Goal: Task Accomplishment & Management: Complete application form

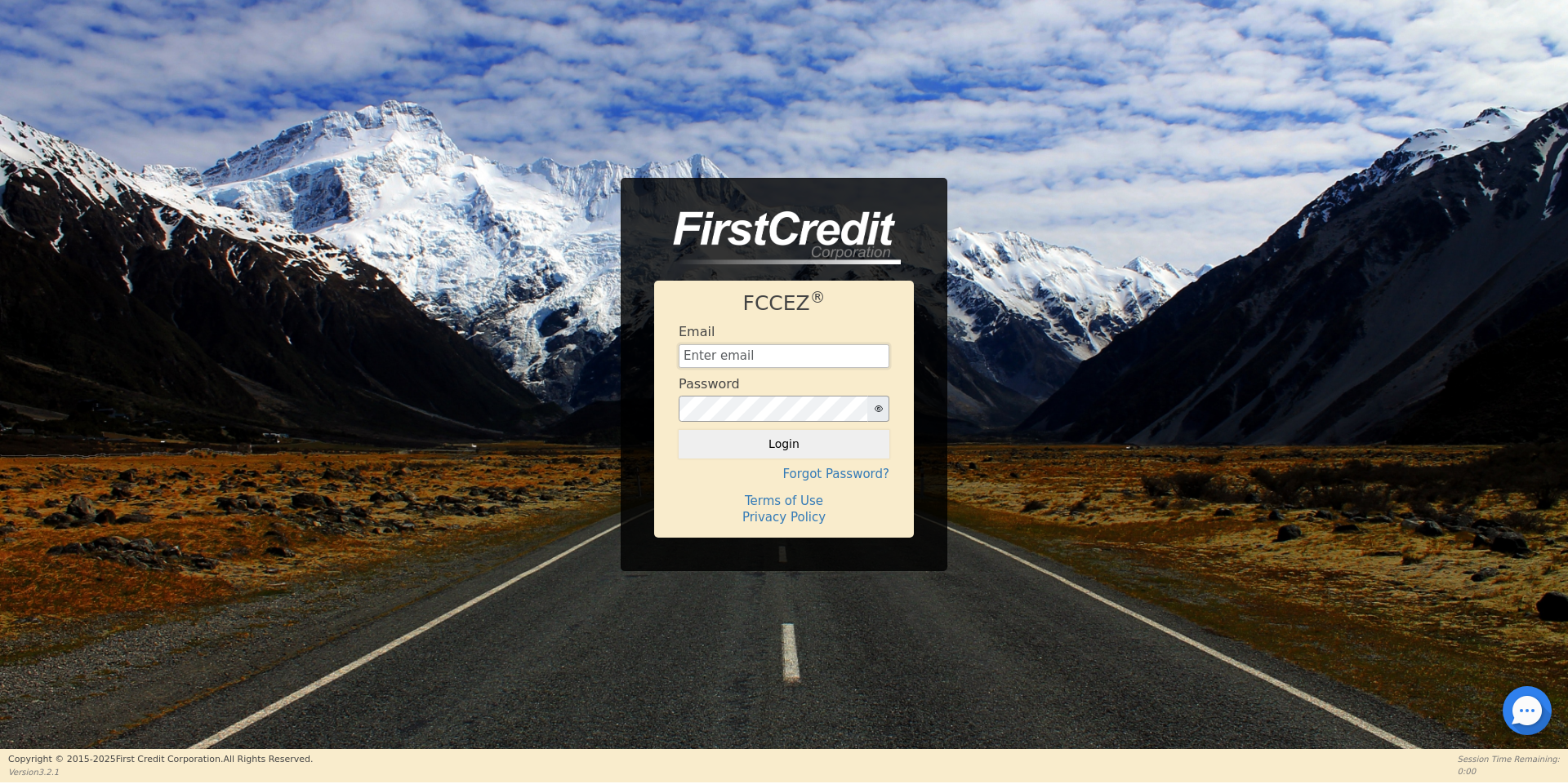
click at [777, 355] on input "text" at bounding box center [784, 356] width 210 height 24
type input "[EMAIL_ADDRESS][DOMAIN_NAME]"
click at [679, 430] on button "Login" at bounding box center [784, 444] width 210 height 28
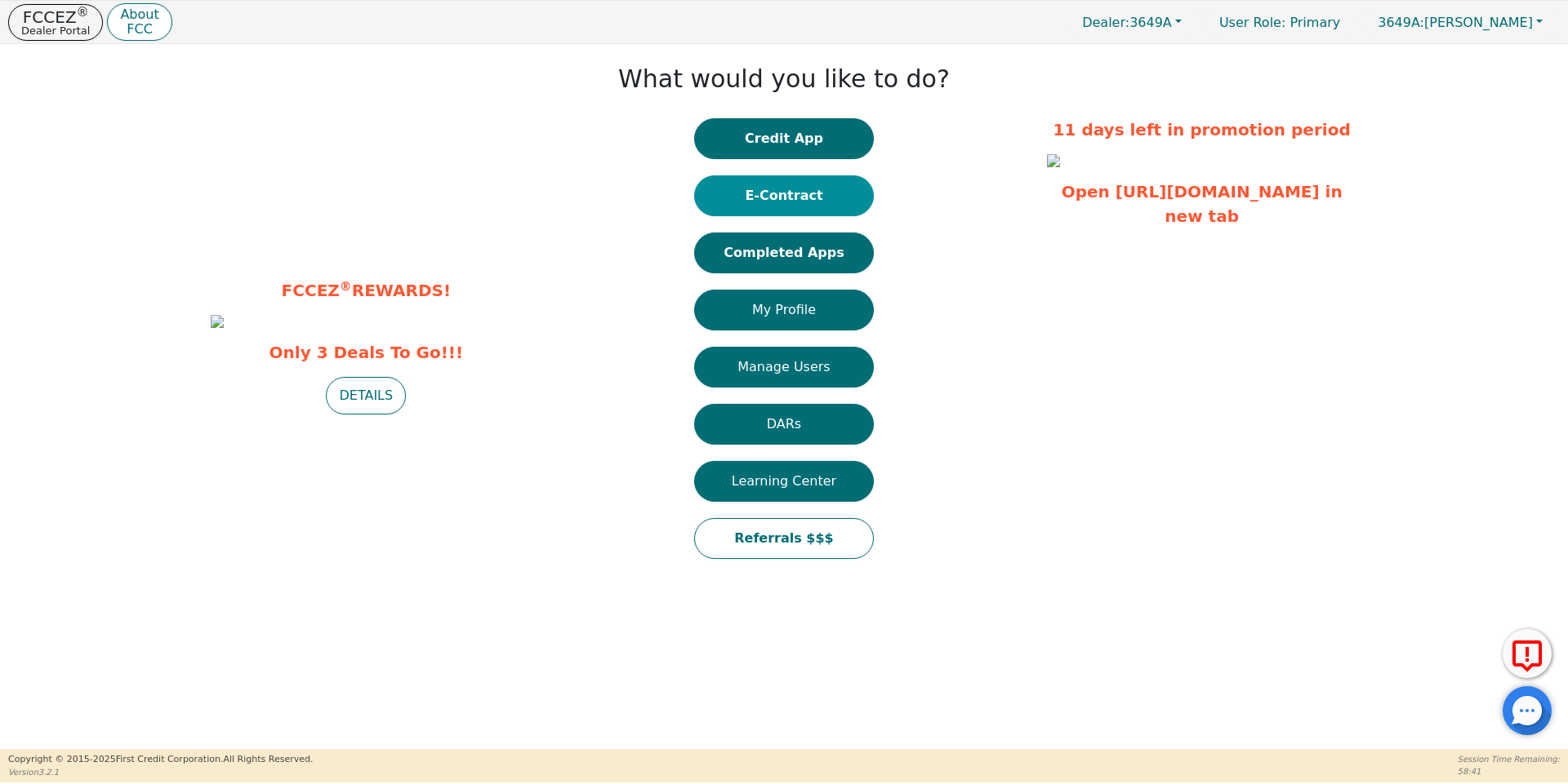
click at [797, 191] on button "E-Contract" at bounding box center [784, 195] width 180 height 41
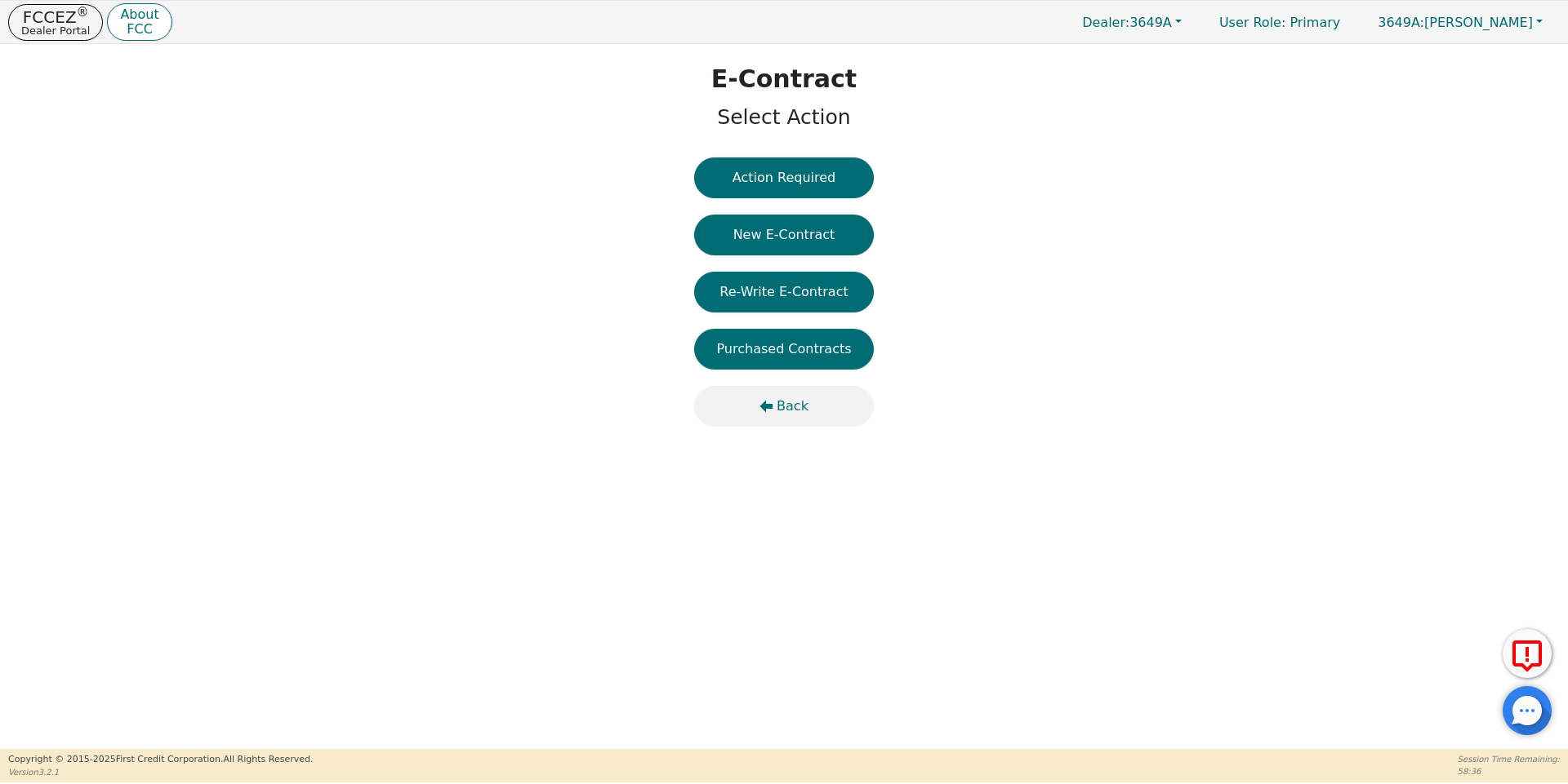
click at [791, 408] on span "Back" at bounding box center [792, 407] width 32 height 20
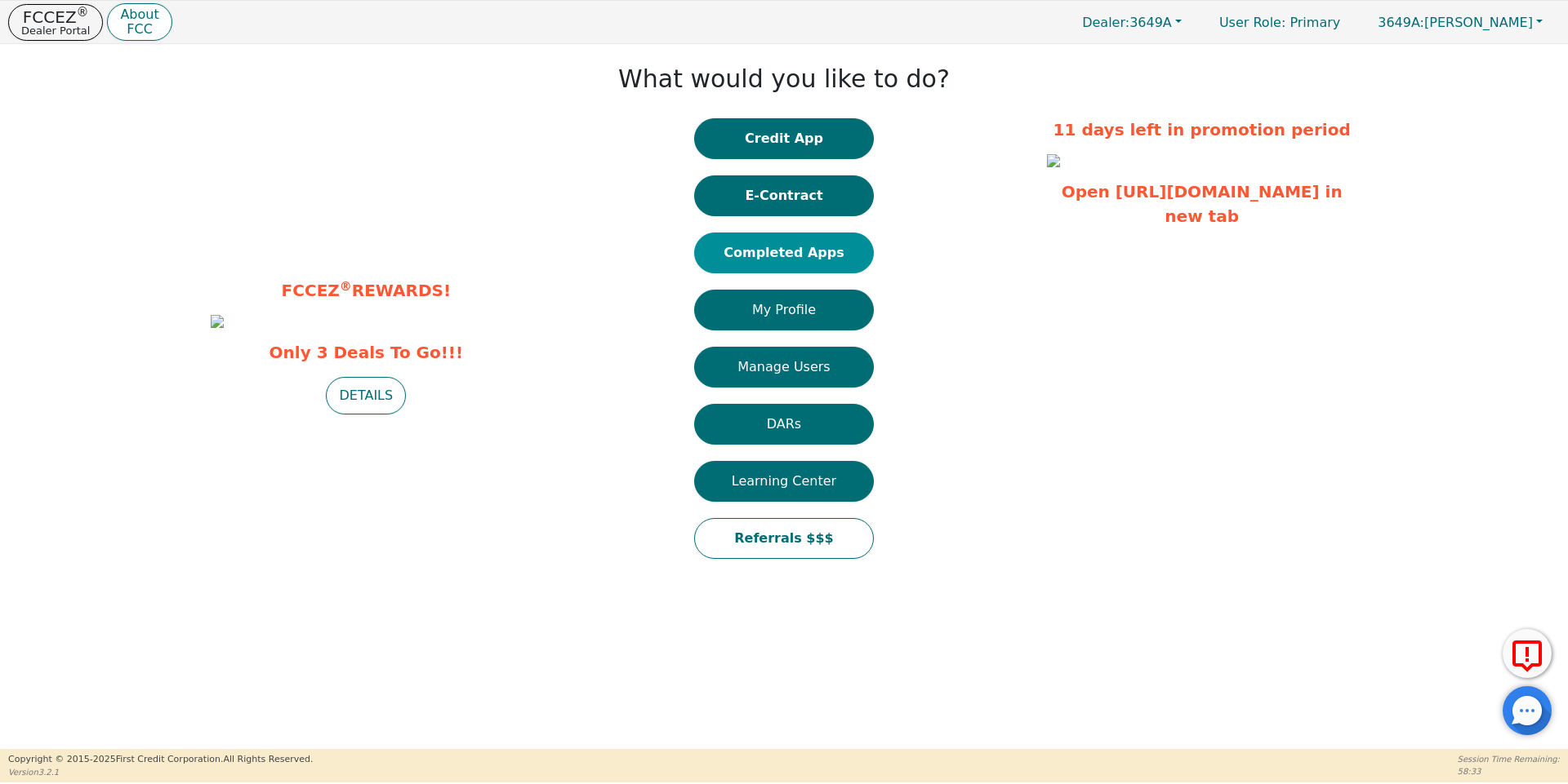
click at [774, 248] on button "Completed Apps" at bounding box center [784, 253] width 180 height 41
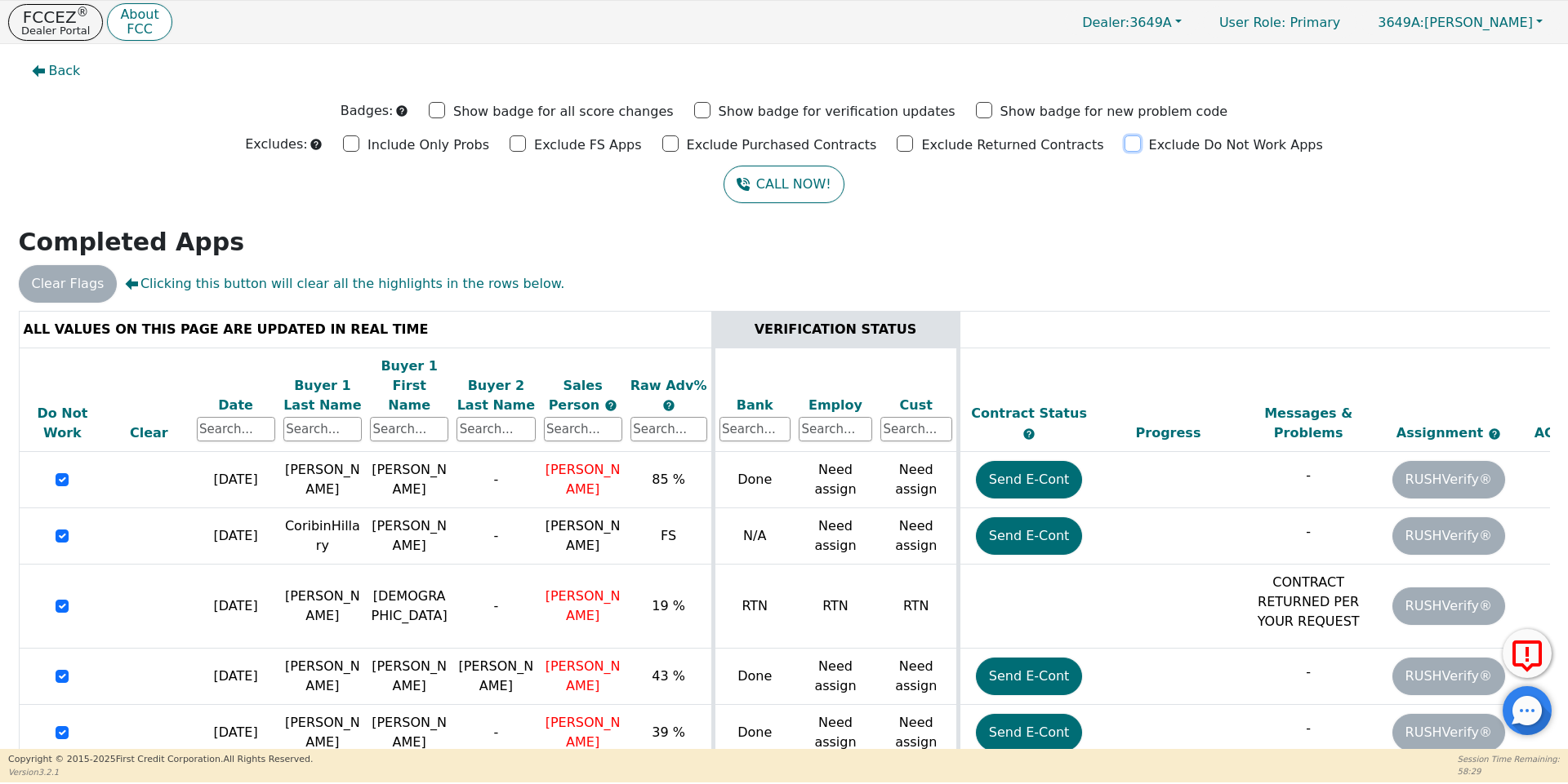
click at [1124, 146] on input "Exclude Do Not Work Apps" at bounding box center [1132, 143] width 16 height 16
checkbox input "true"
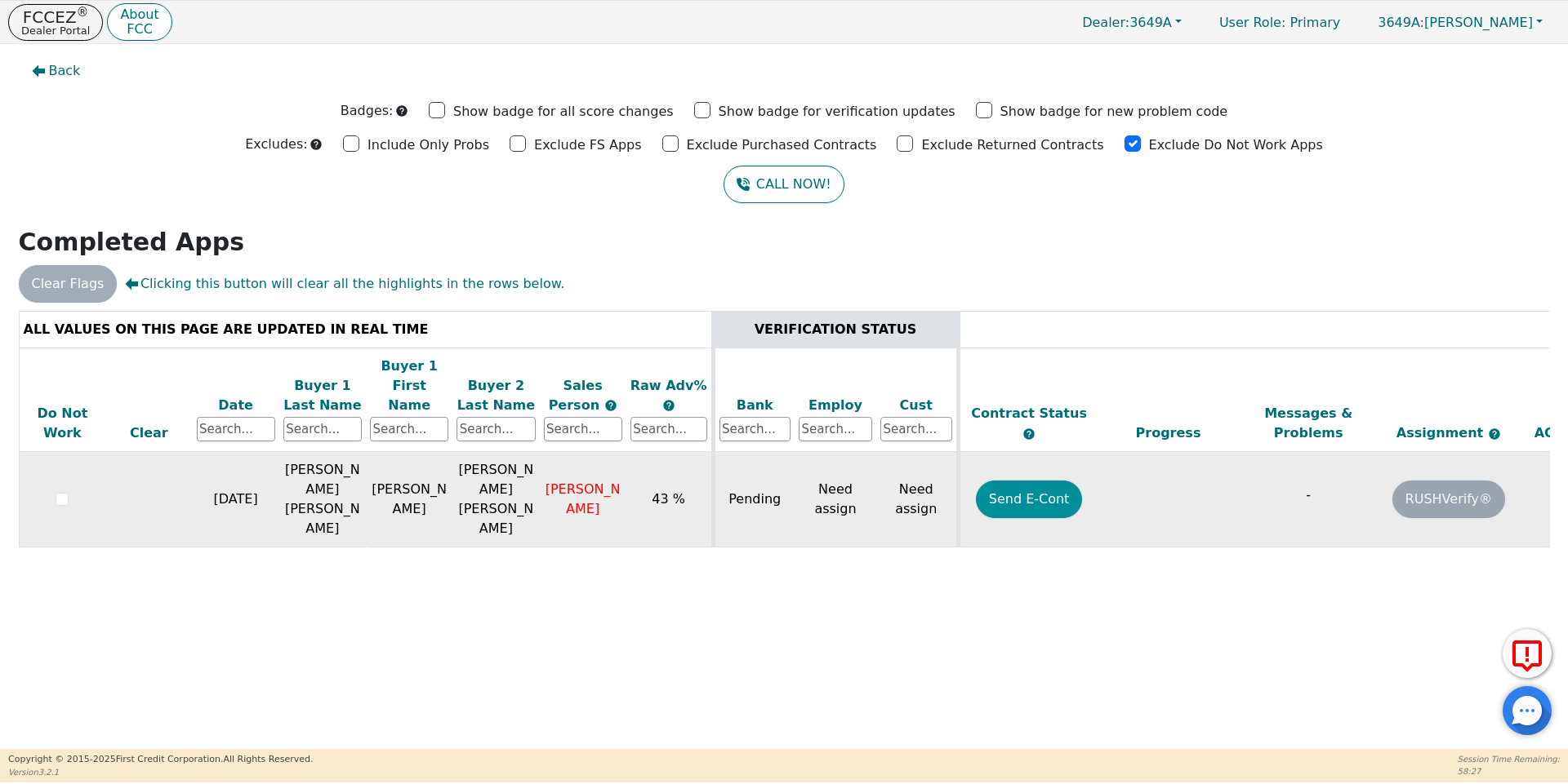
click at [1039, 481] on button "Send E-Cont" at bounding box center [1029, 500] width 107 height 38
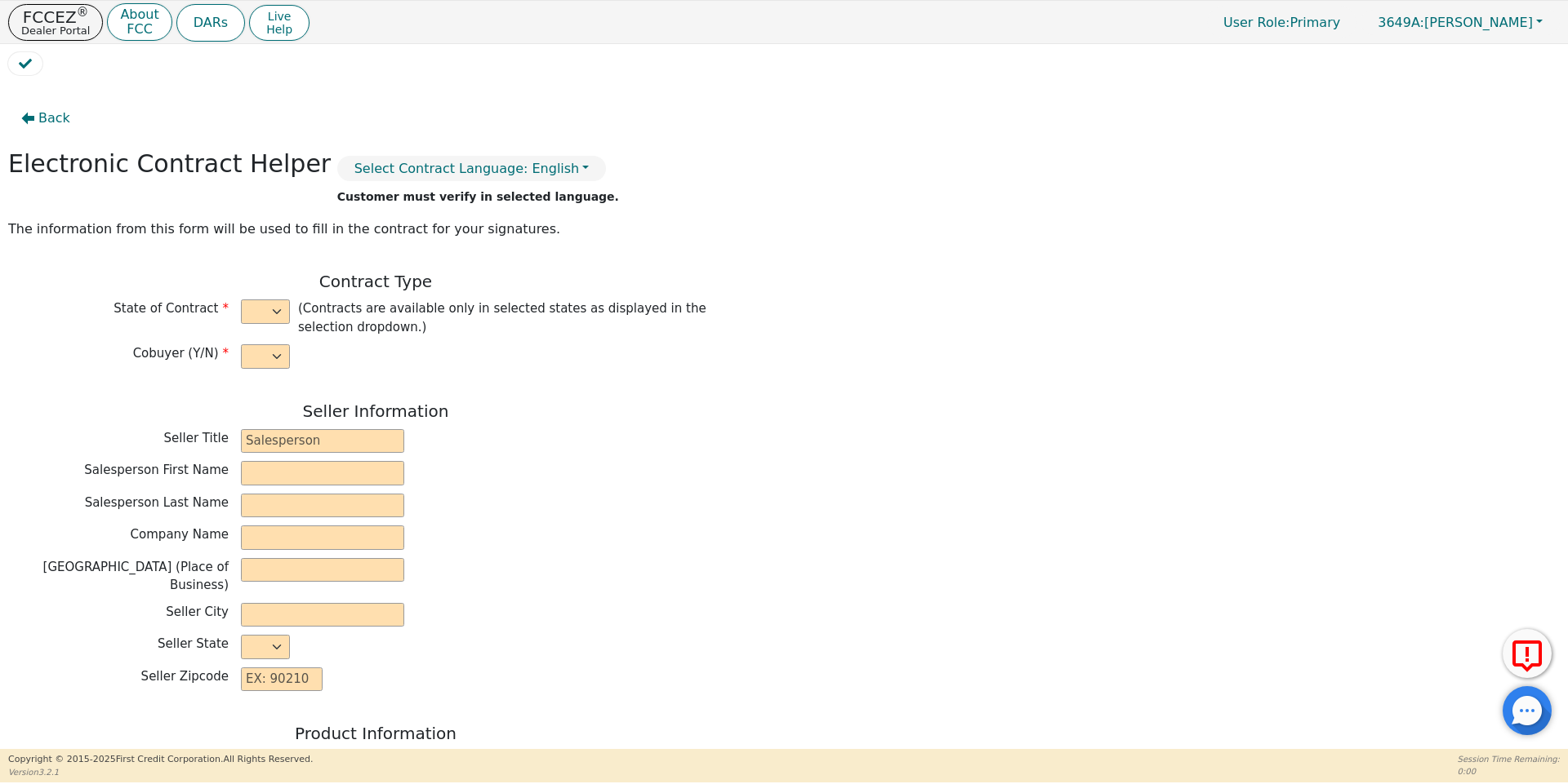
select select "y"
type input "Director"
type input "Shanice"
type input "Penn"
type input "AIR WAY SYSTEMS"
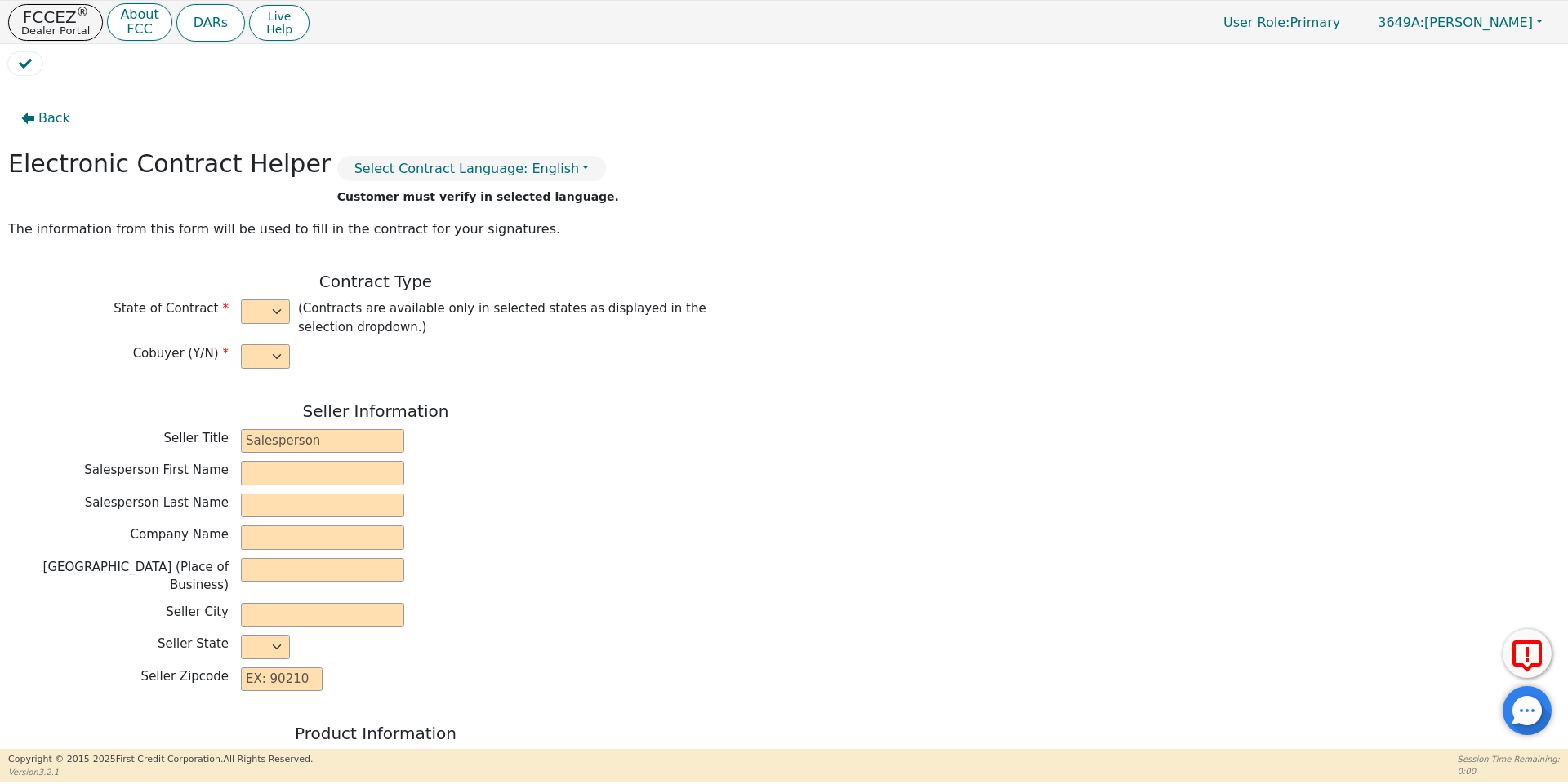
type input "240 CLEARFIELD AVE STE 318"
type input "VIRGINIA BEACH"
select select "VA"
type input "23462"
type input "Cory"
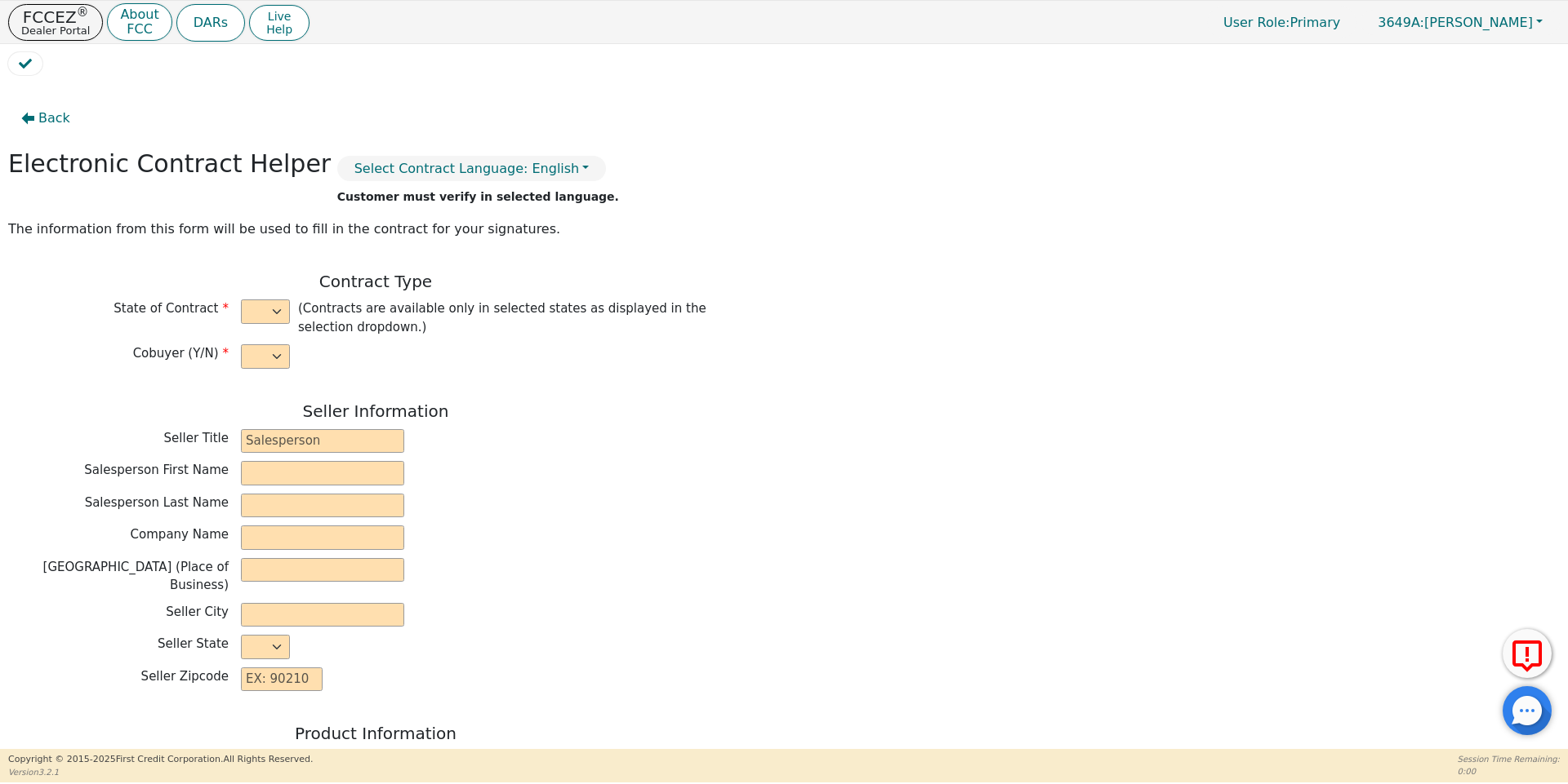
type input "Bowen Johnson"
type input "phitaucory@gmail.com"
type input "Dennis"
type input "Bowen Johnson"
type input "dennis1799479@outlook.com"
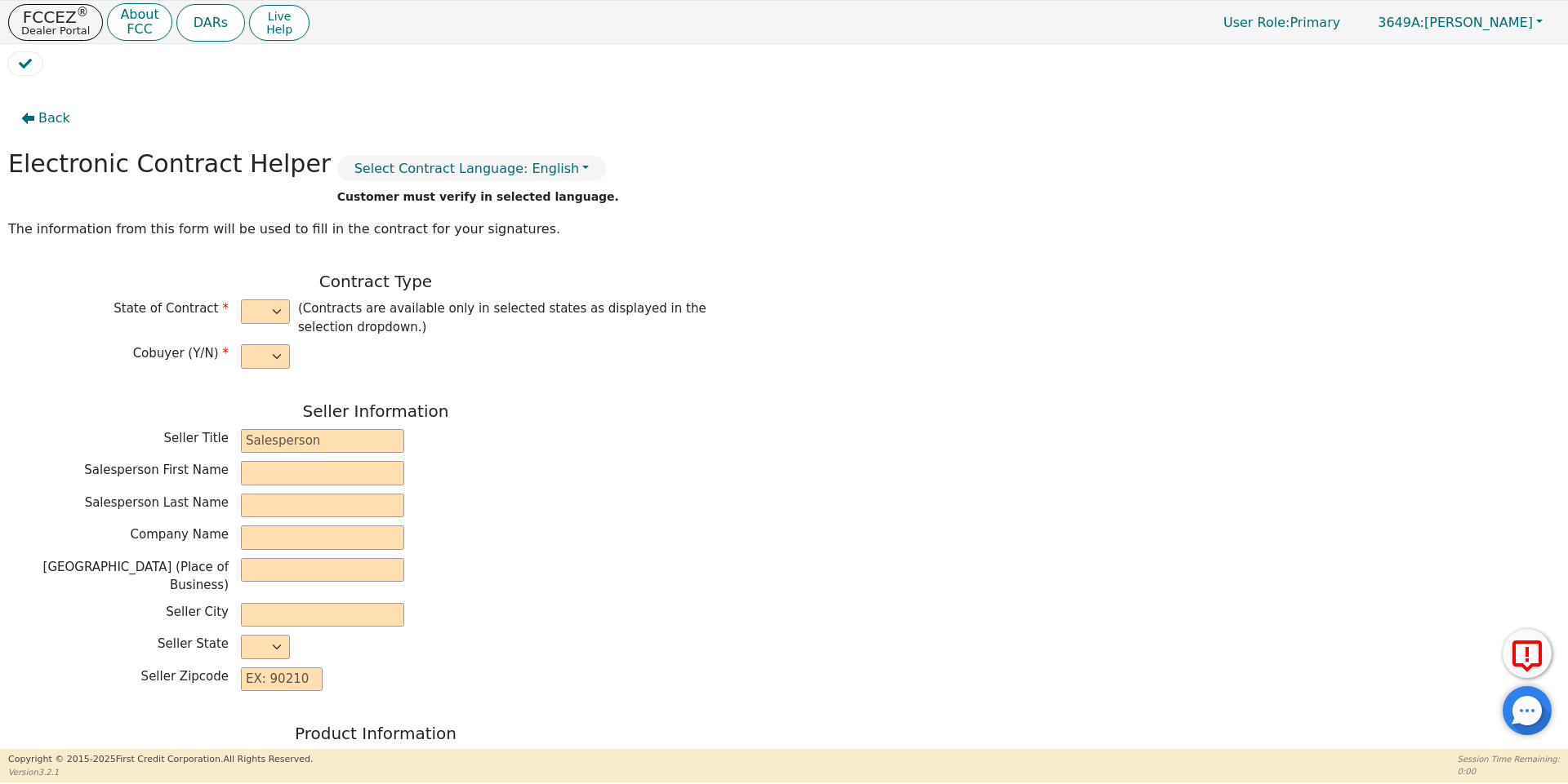
type input "1 Farington Circle"
type input "Chesapeake"
select select "VA"
type input "23320"
type input "2025-08-21"
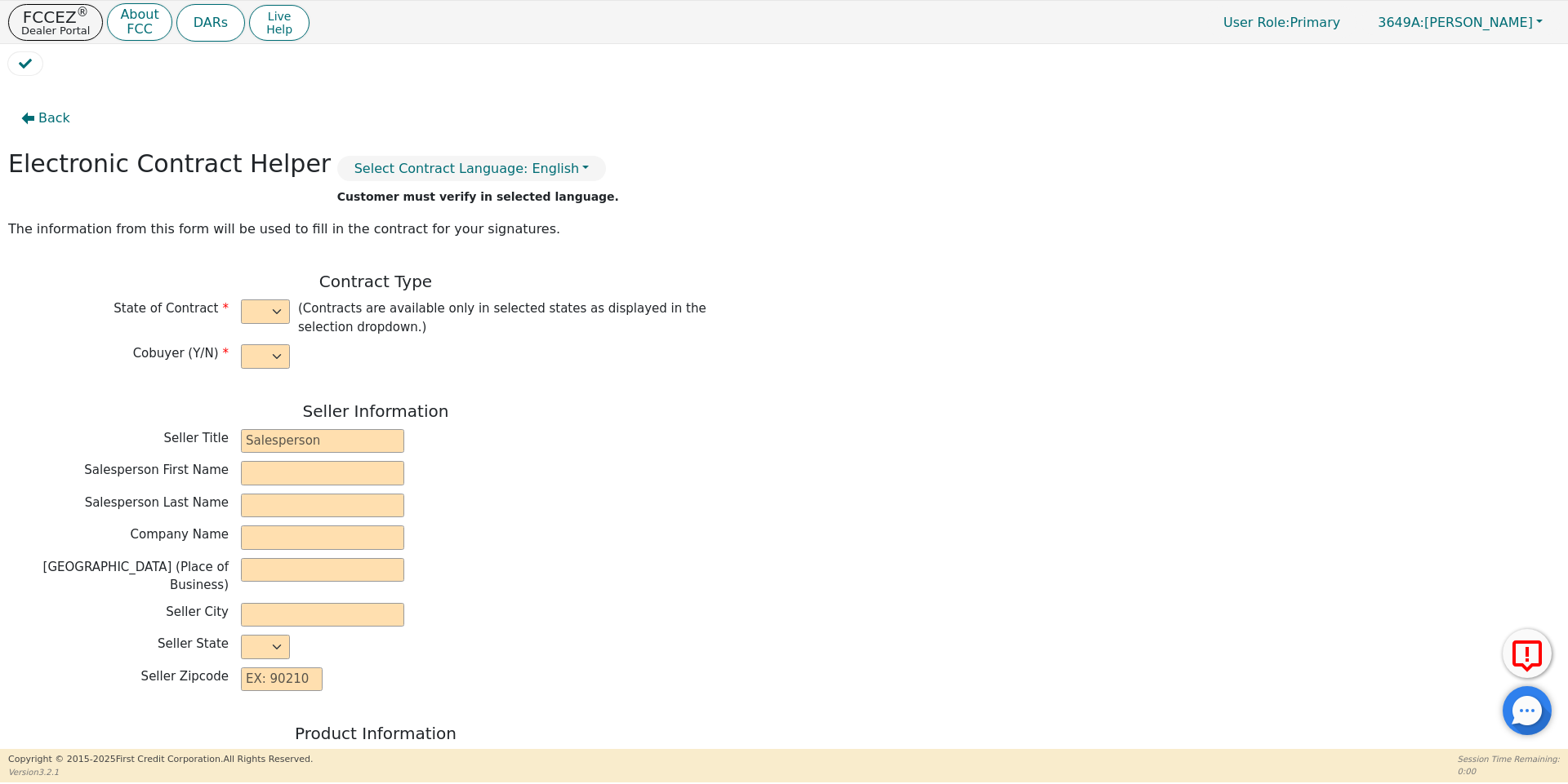
type input "23.00"
type input "2025-09-21"
type input "48"
type input "0"
type input "4432.00"
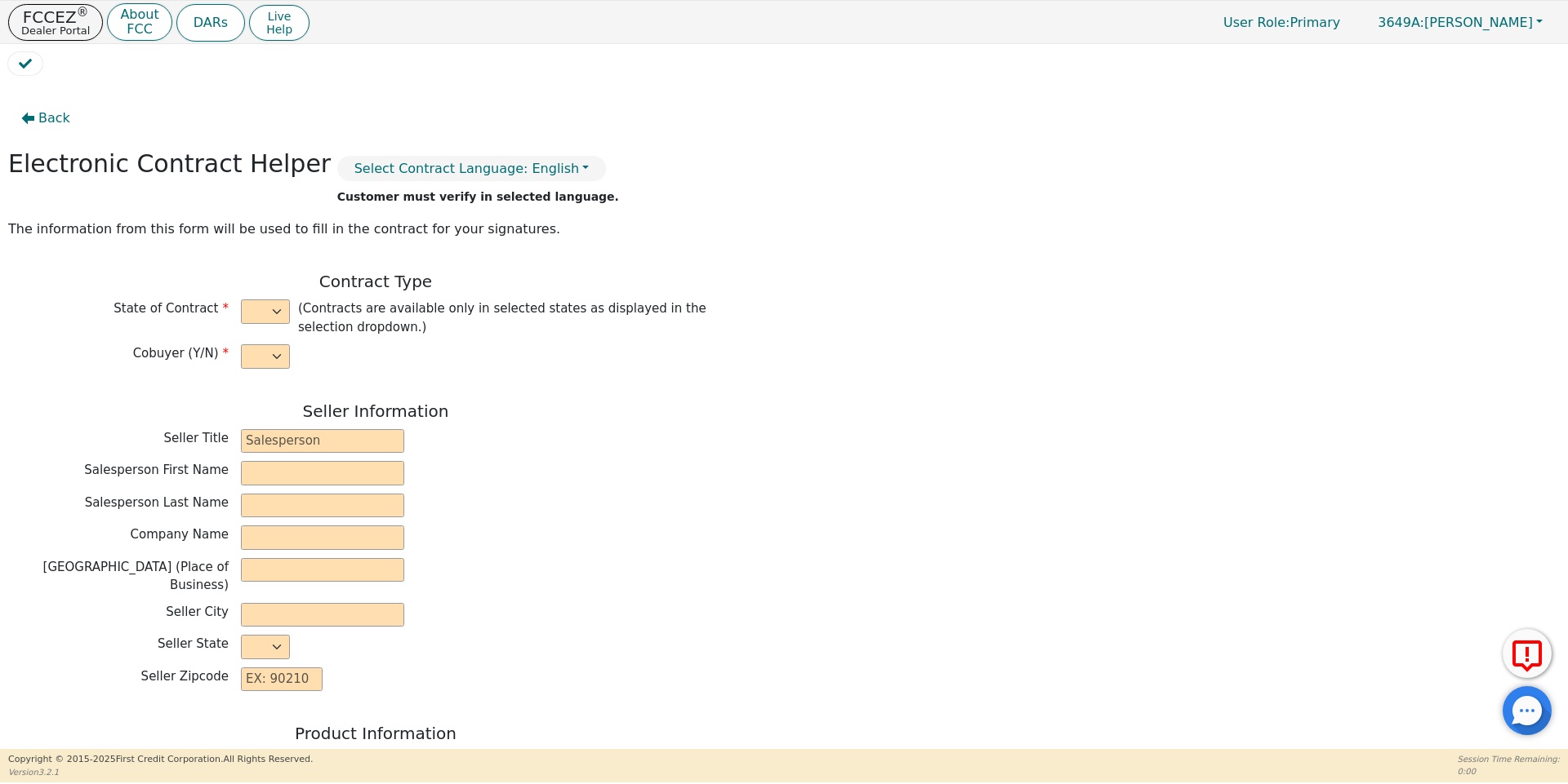
type input "300.00"
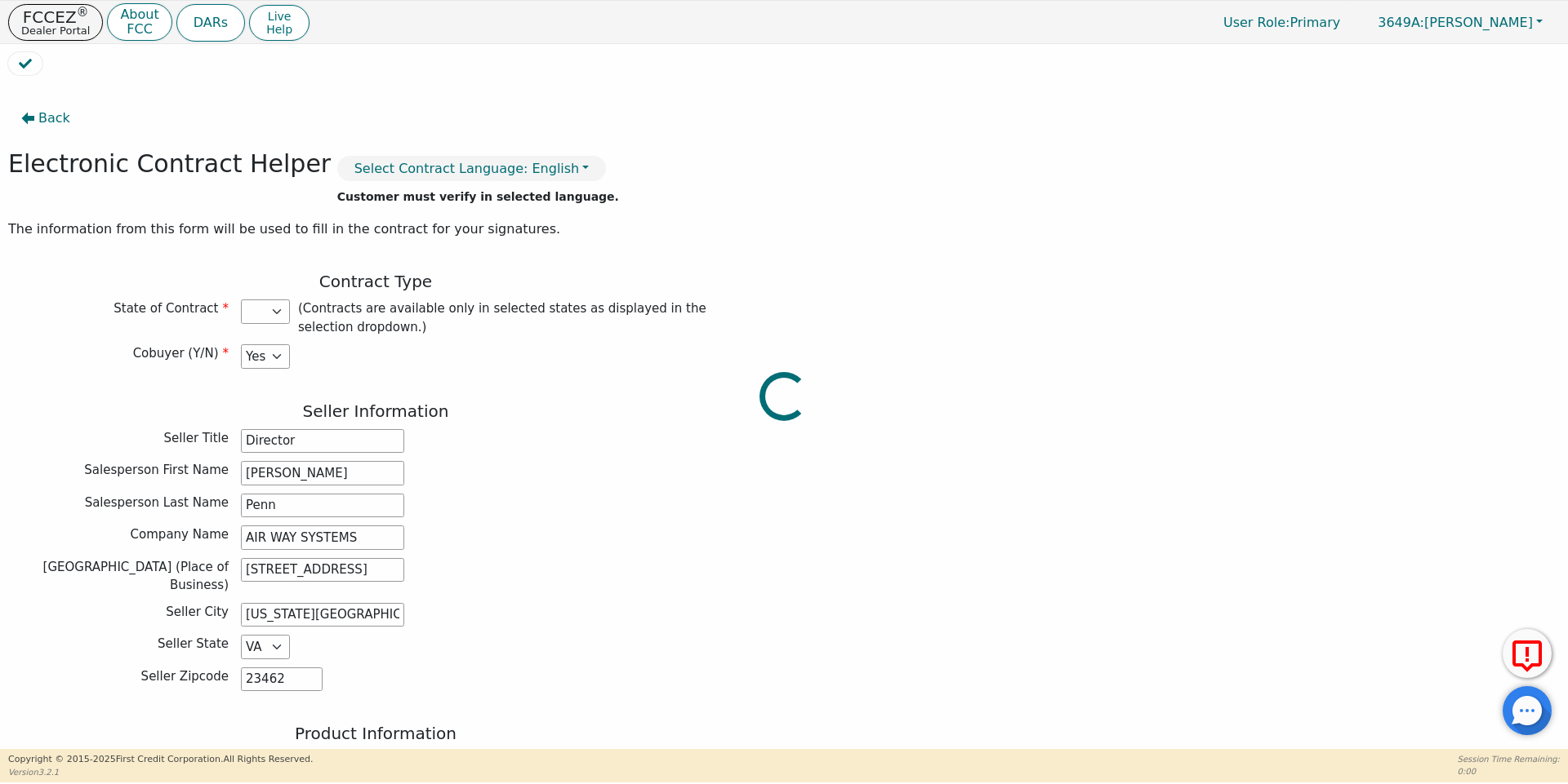
type input "4132.00"
select select "VA"
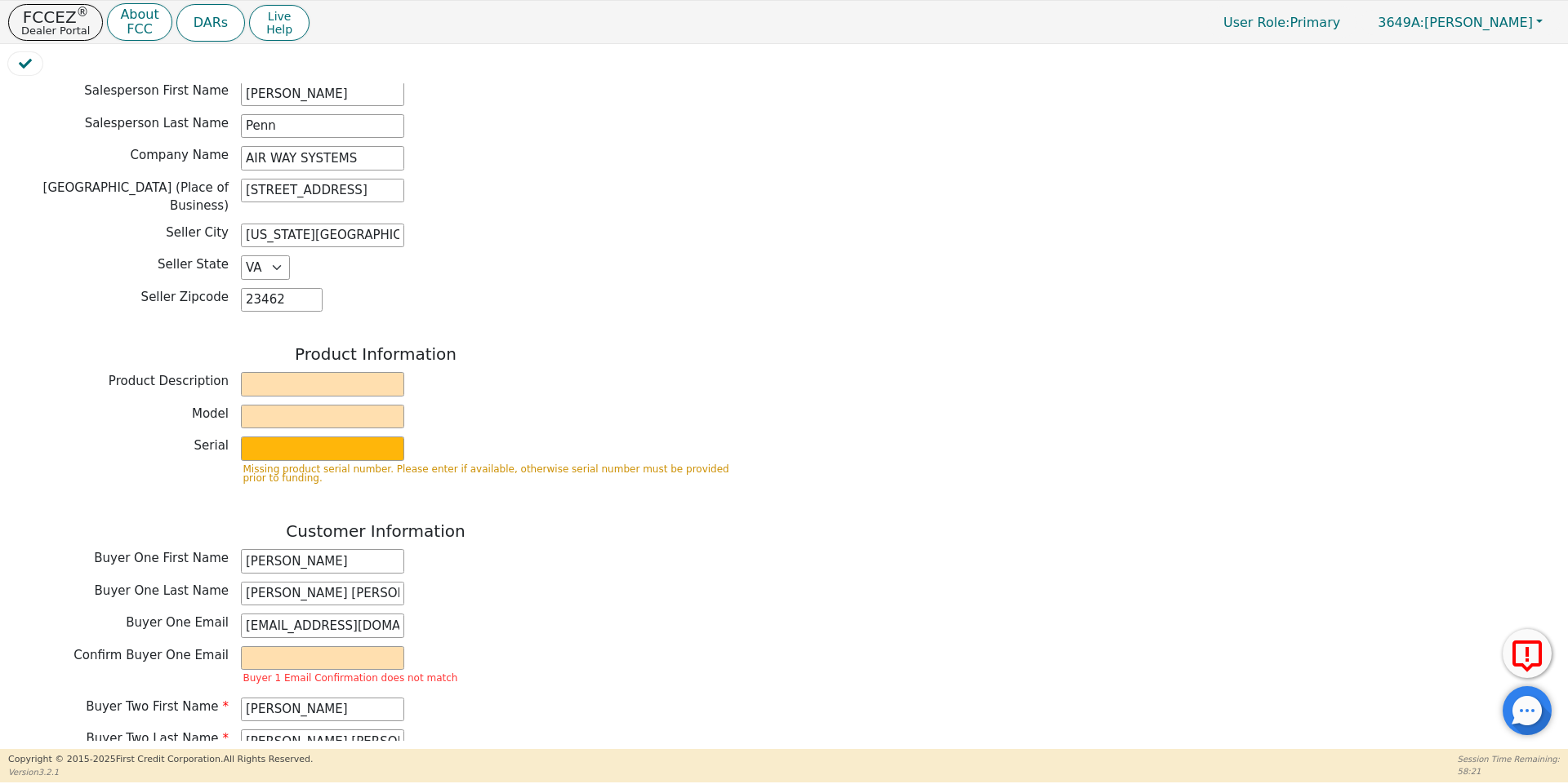
scroll to position [408, 0]
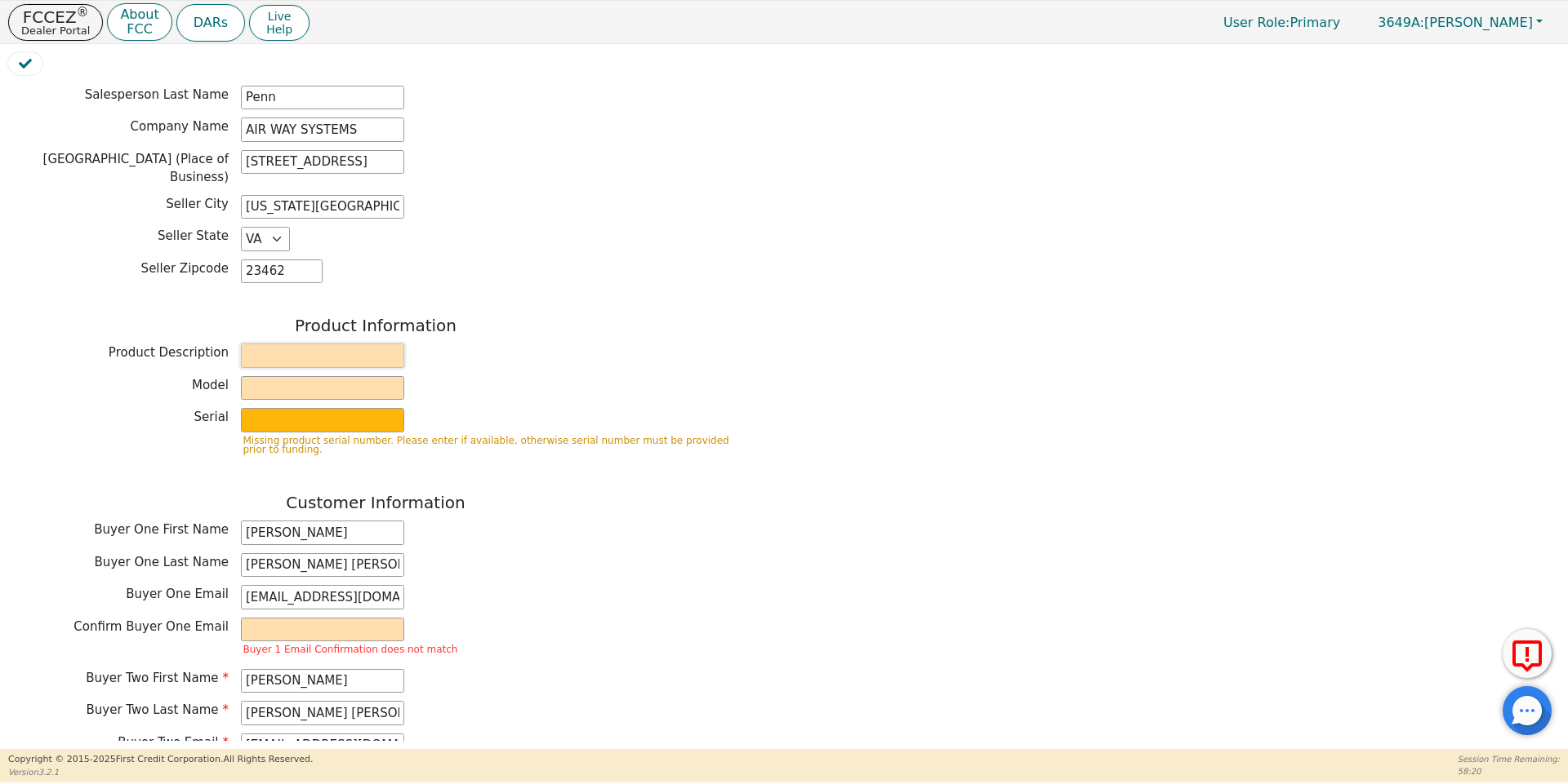
click at [323, 346] on input "text" at bounding box center [322, 355] width 163 height 24
type input "Rainbow"
type input "SRX"
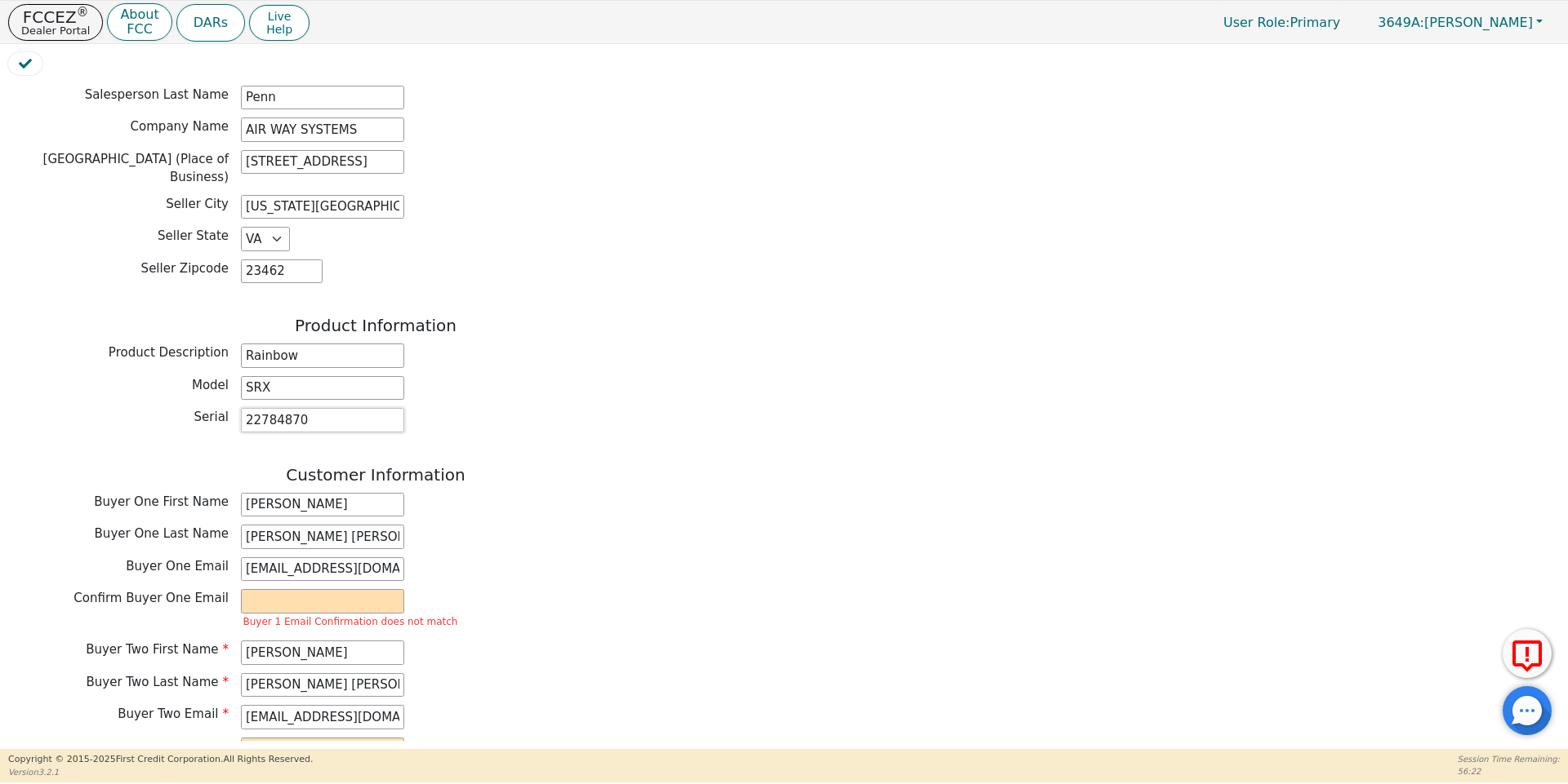
type input "22784870"
click at [346, 595] on input "email" at bounding box center [322, 601] width 163 height 24
type input "phitaucory@gmail.com"
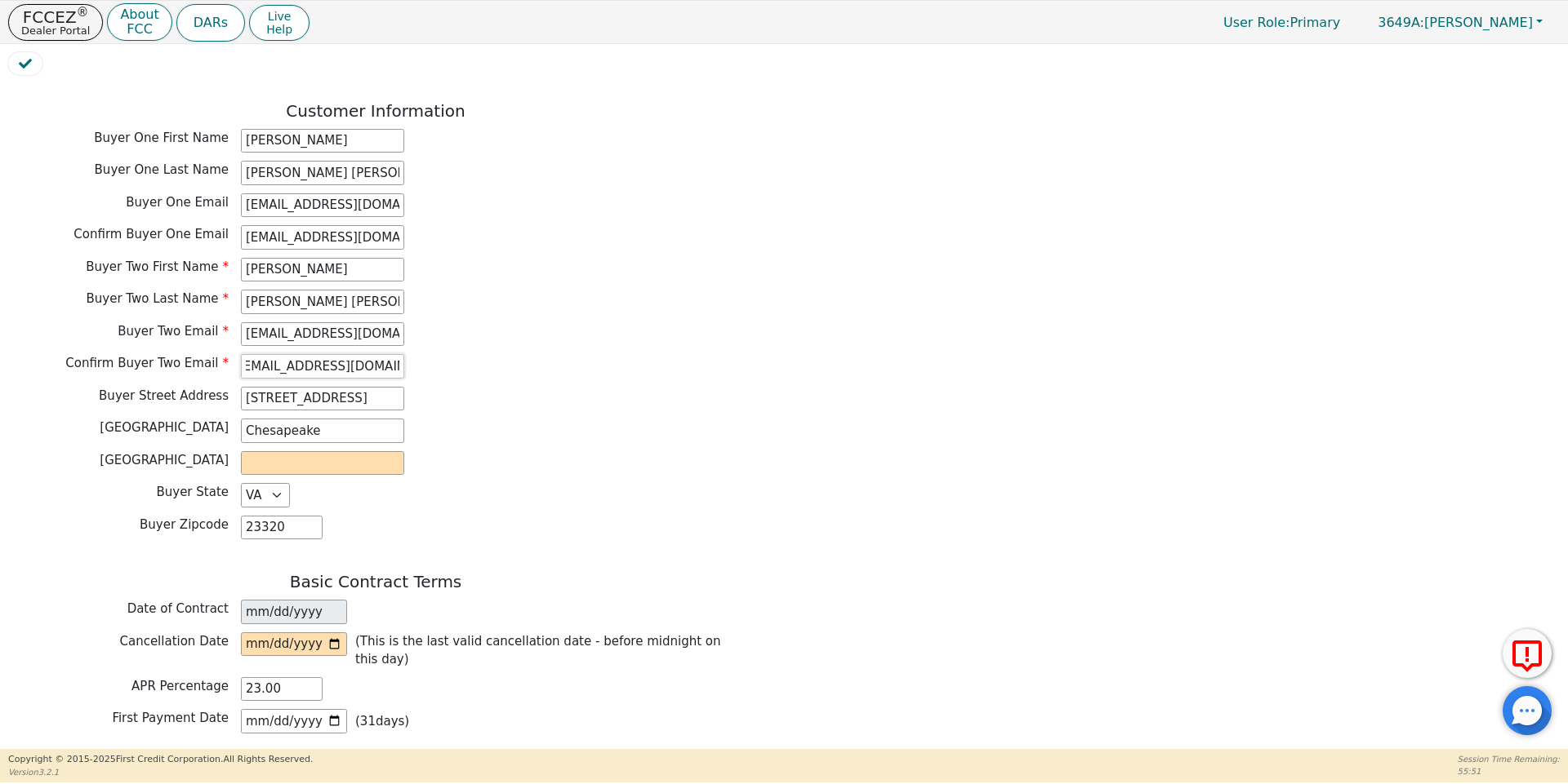
scroll to position [816, 0]
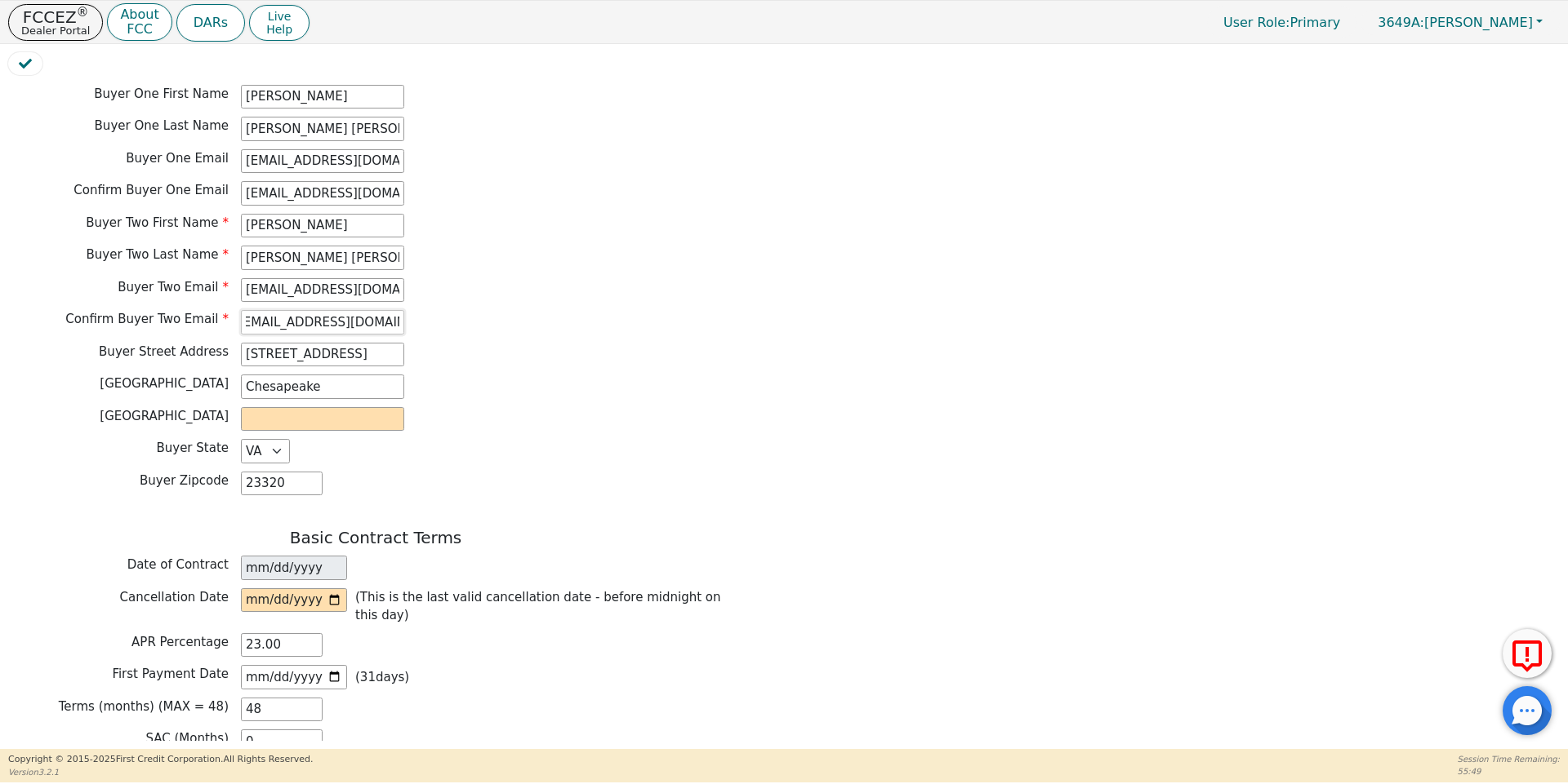
type input "dennis1799479@outlook.com"
click at [333, 407] on input "text" at bounding box center [322, 419] width 163 height 24
type input "h"
type input "Chesapeake"
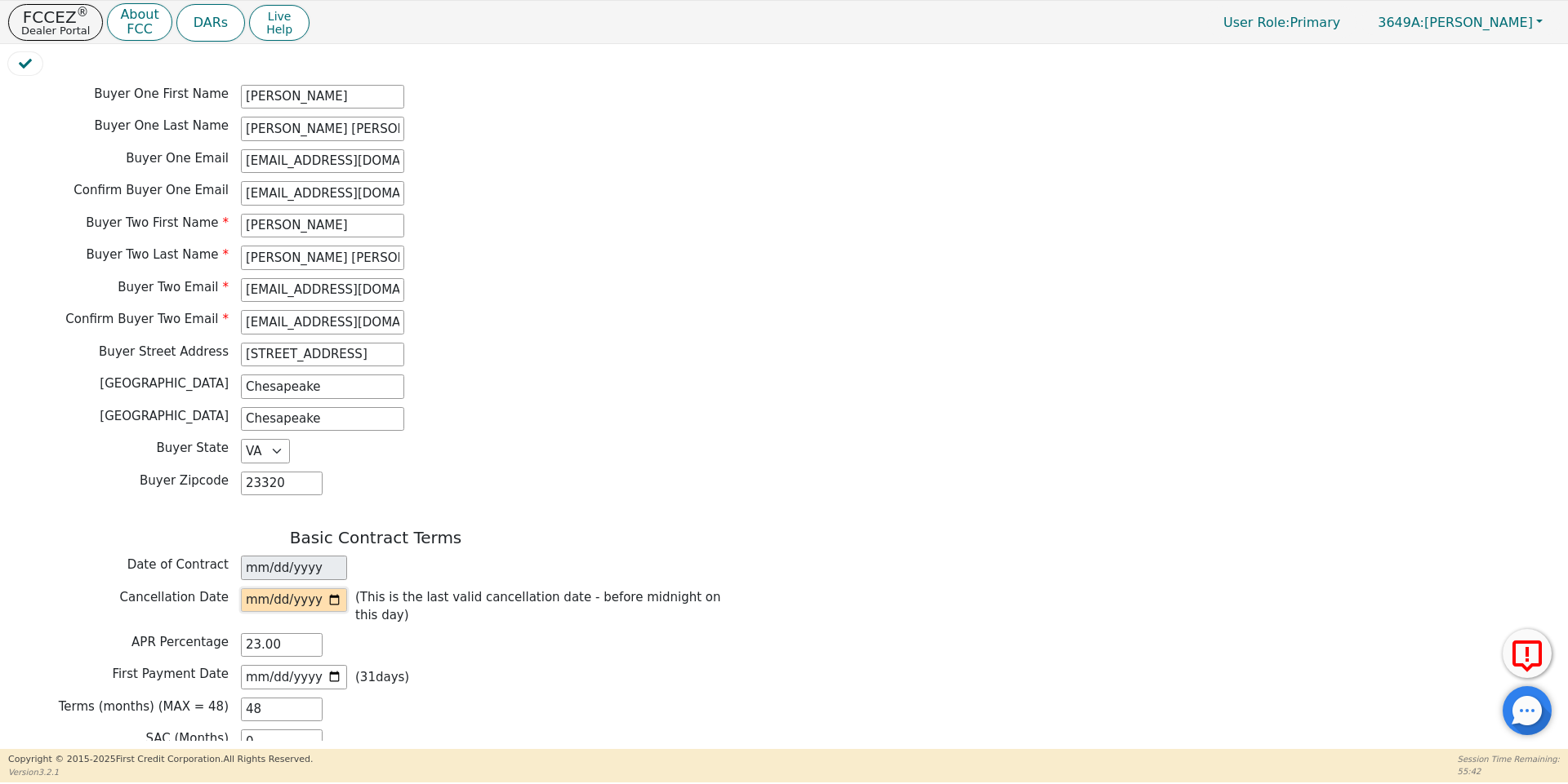
click at [252, 589] on input "date" at bounding box center [294, 600] width 107 height 24
click at [261, 590] on input "date" at bounding box center [294, 600] width 107 height 24
click at [337, 588] on input "date" at bounding box center [294, 600] width 107 height 24
type input "2025-08-25"
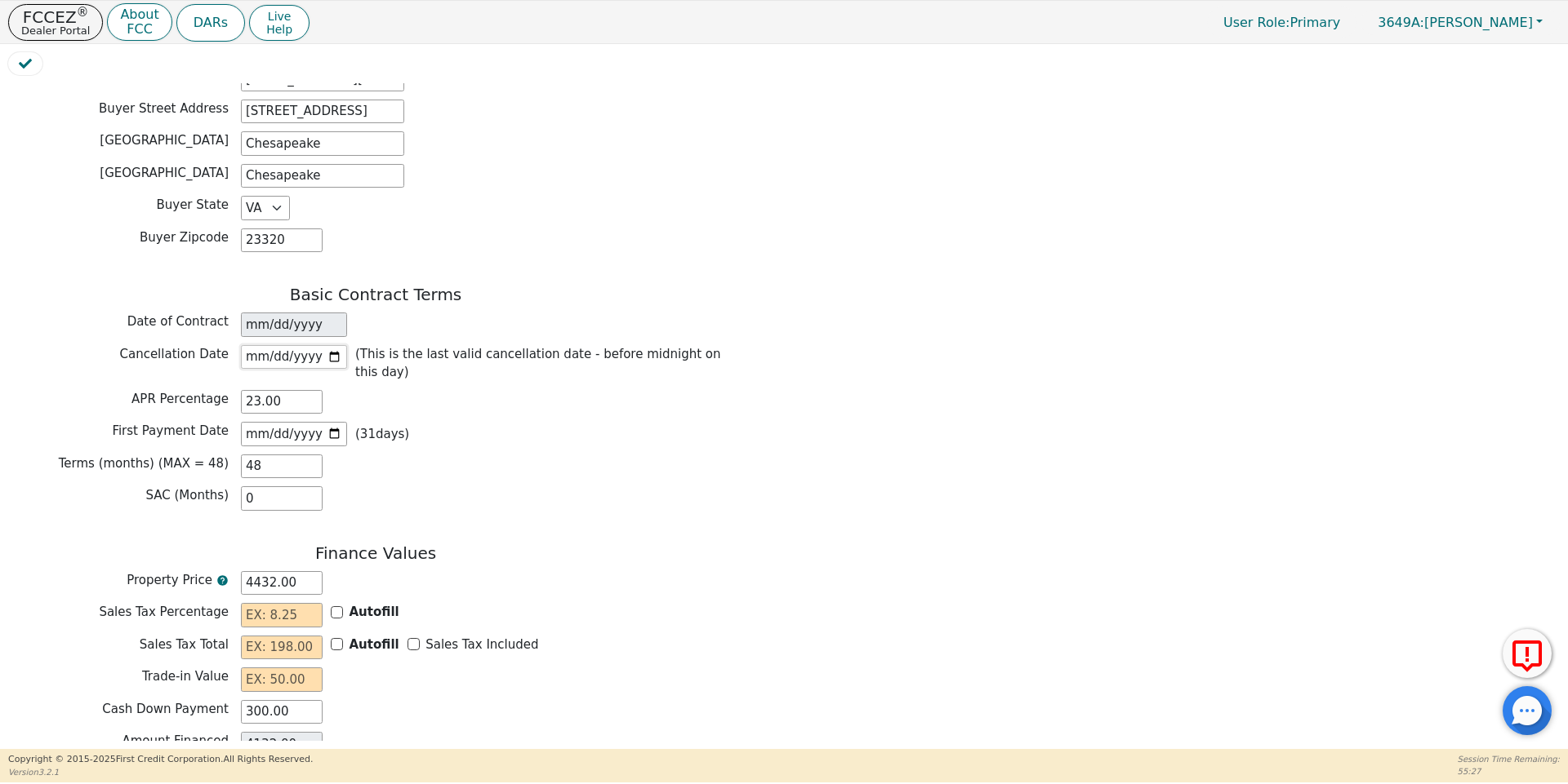
scroll to position [1061, 0]
click at [274, 420] on input "2025-09-21" at bounding box center [294, 432] width 107 height 24
type input "2025-09-20"
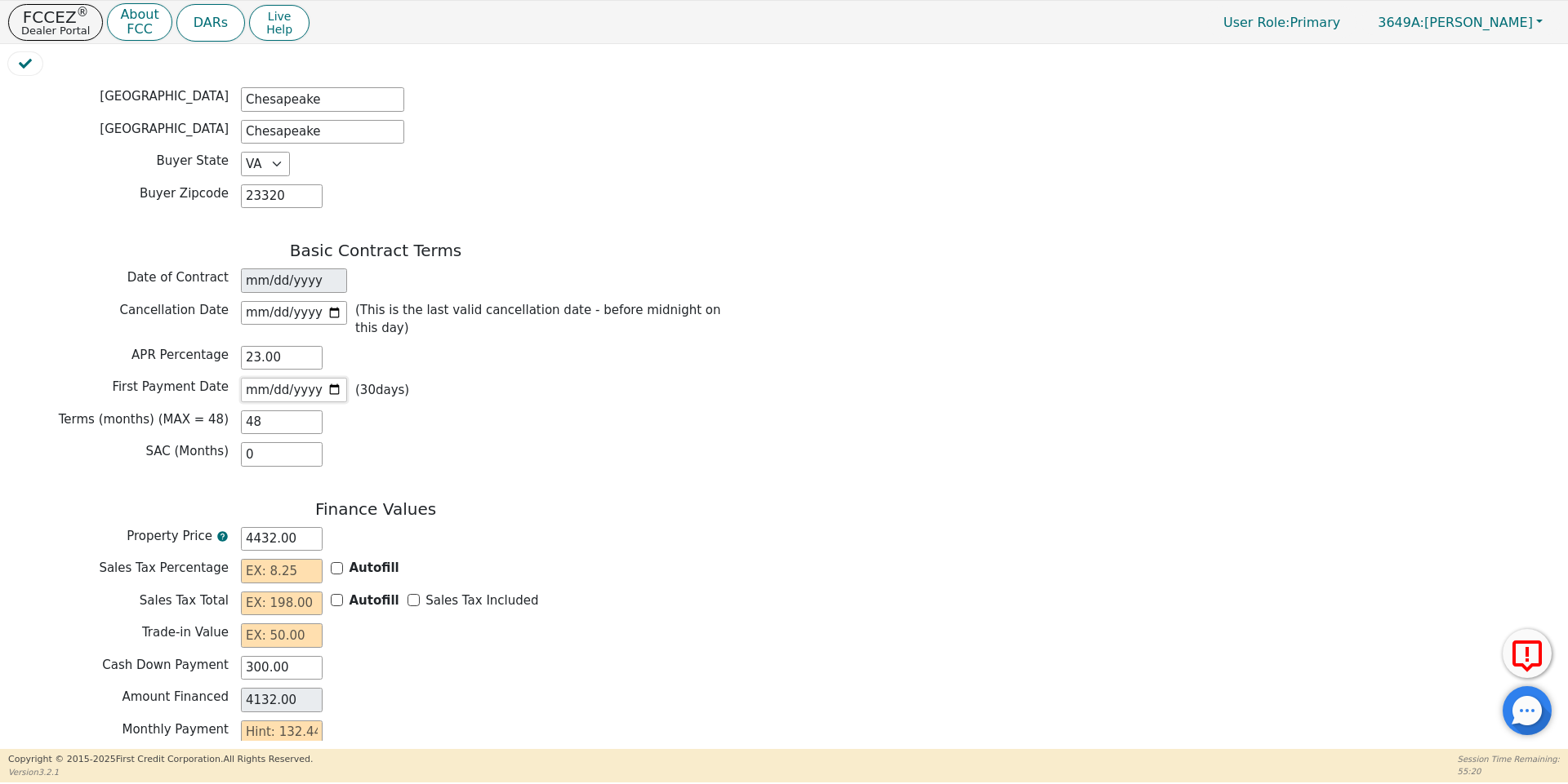
scroll to position [1196, 0]
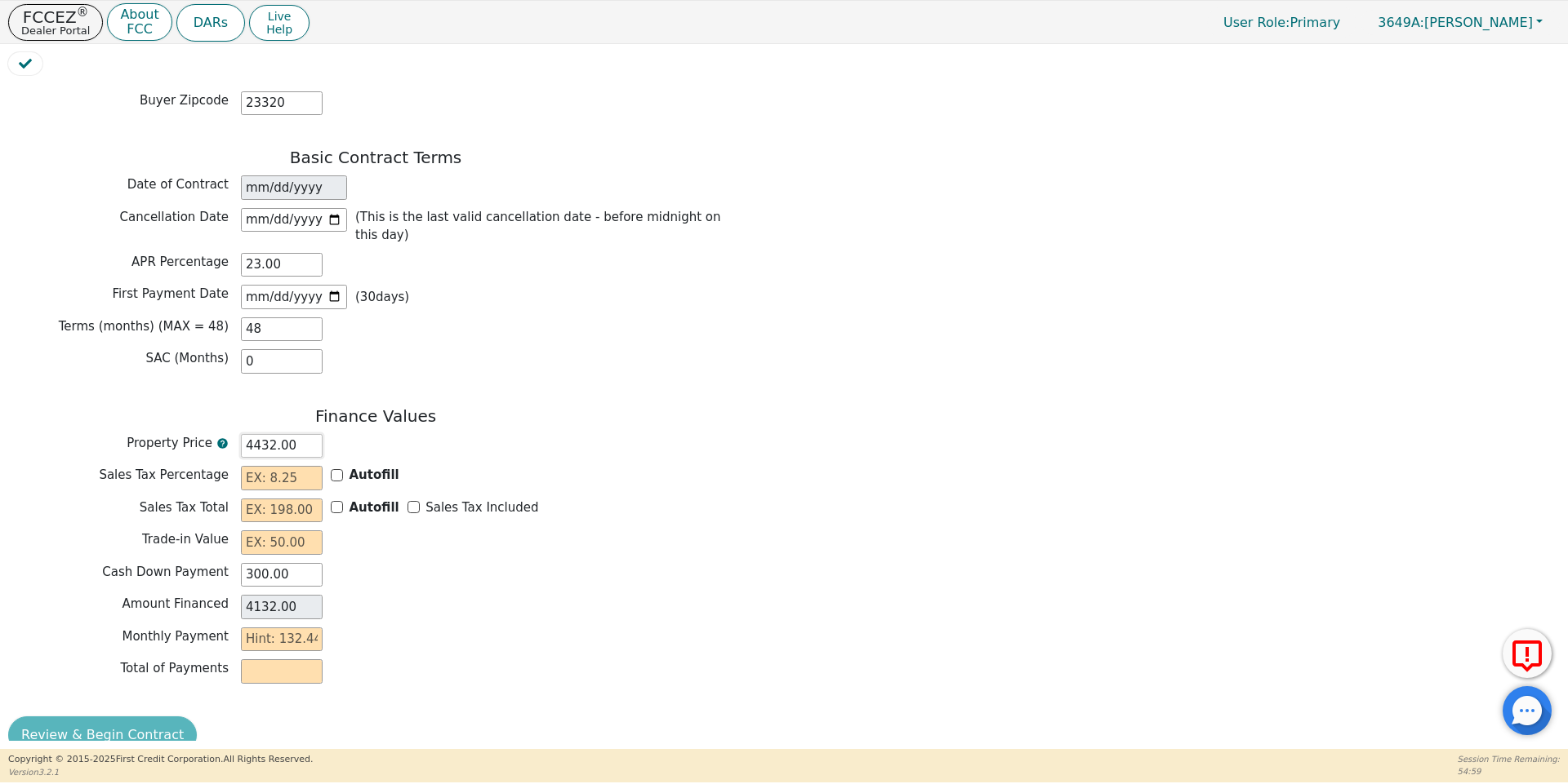
drag, startPoint x: 320, startPoint y: 416, endPoint x: 218, endPoint y: 428, distance: 102.7
click at [218, 434] on div "Property Price 4432.00" at bounding box center [376, 446] width 735 height 24
type input "4"
type input "-296.00"
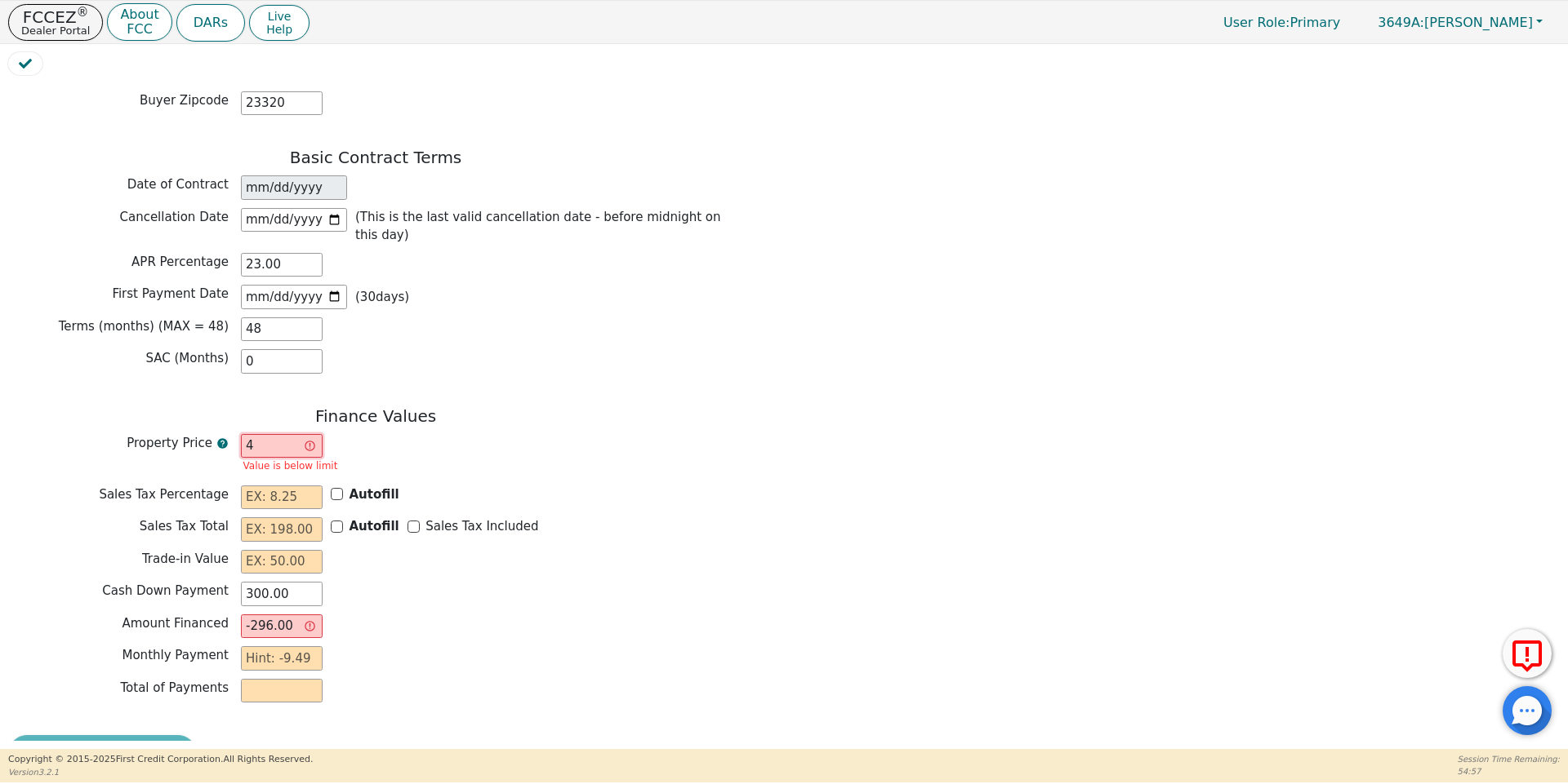
type input "41"
type input "-259.00"
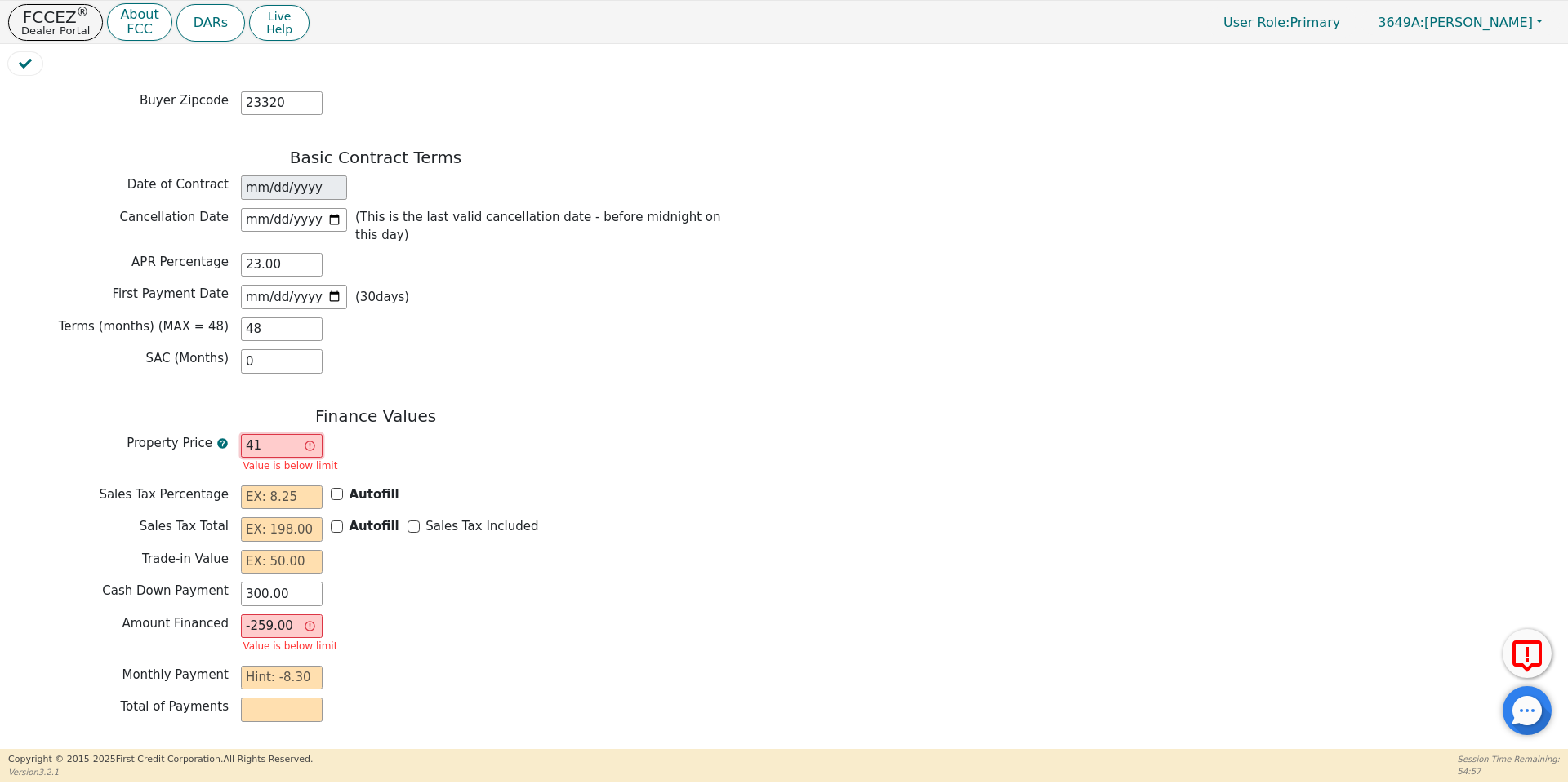
type input "417"
type input "117.00"
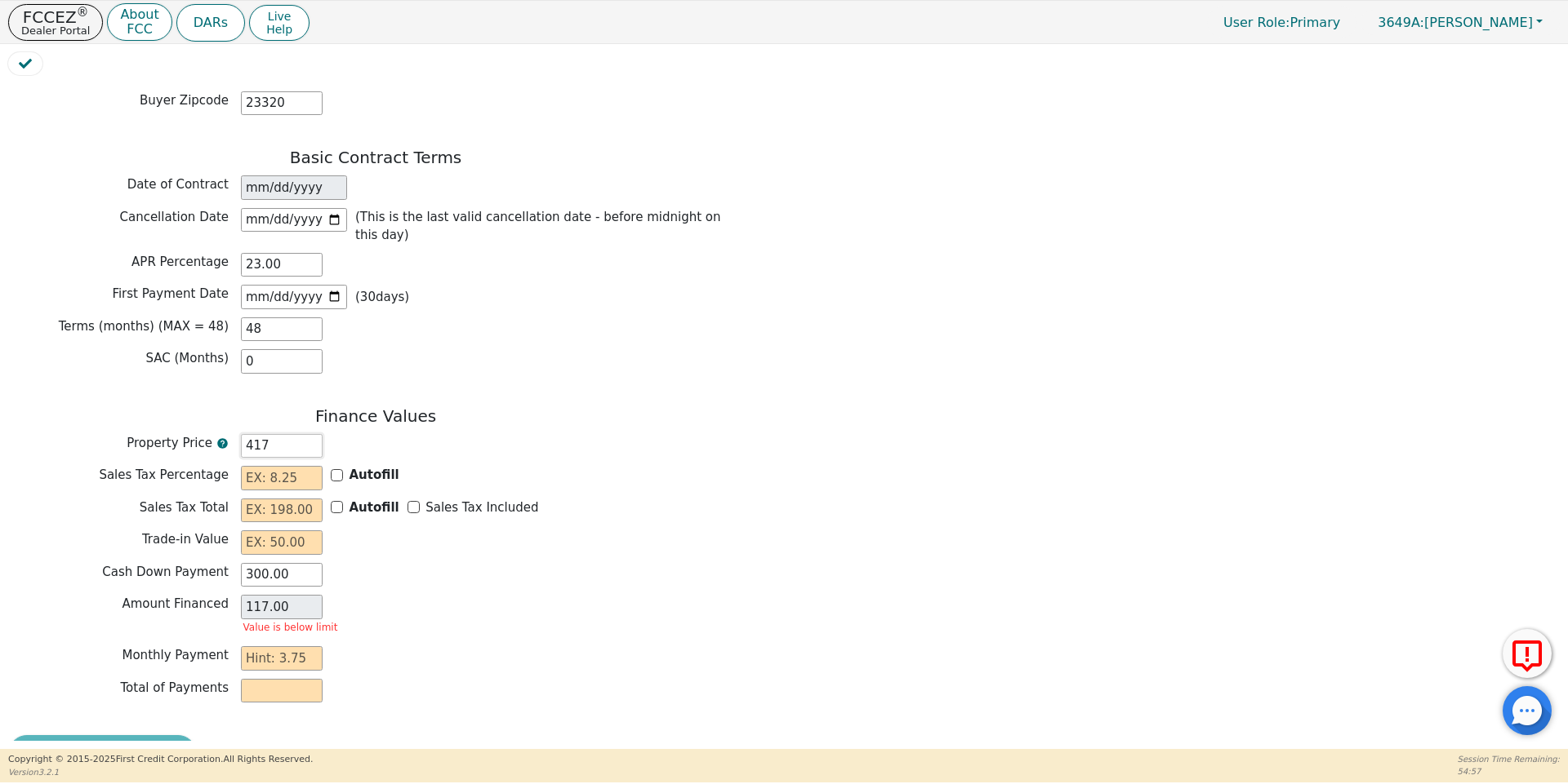
type input "4179"
type input "3879.00"
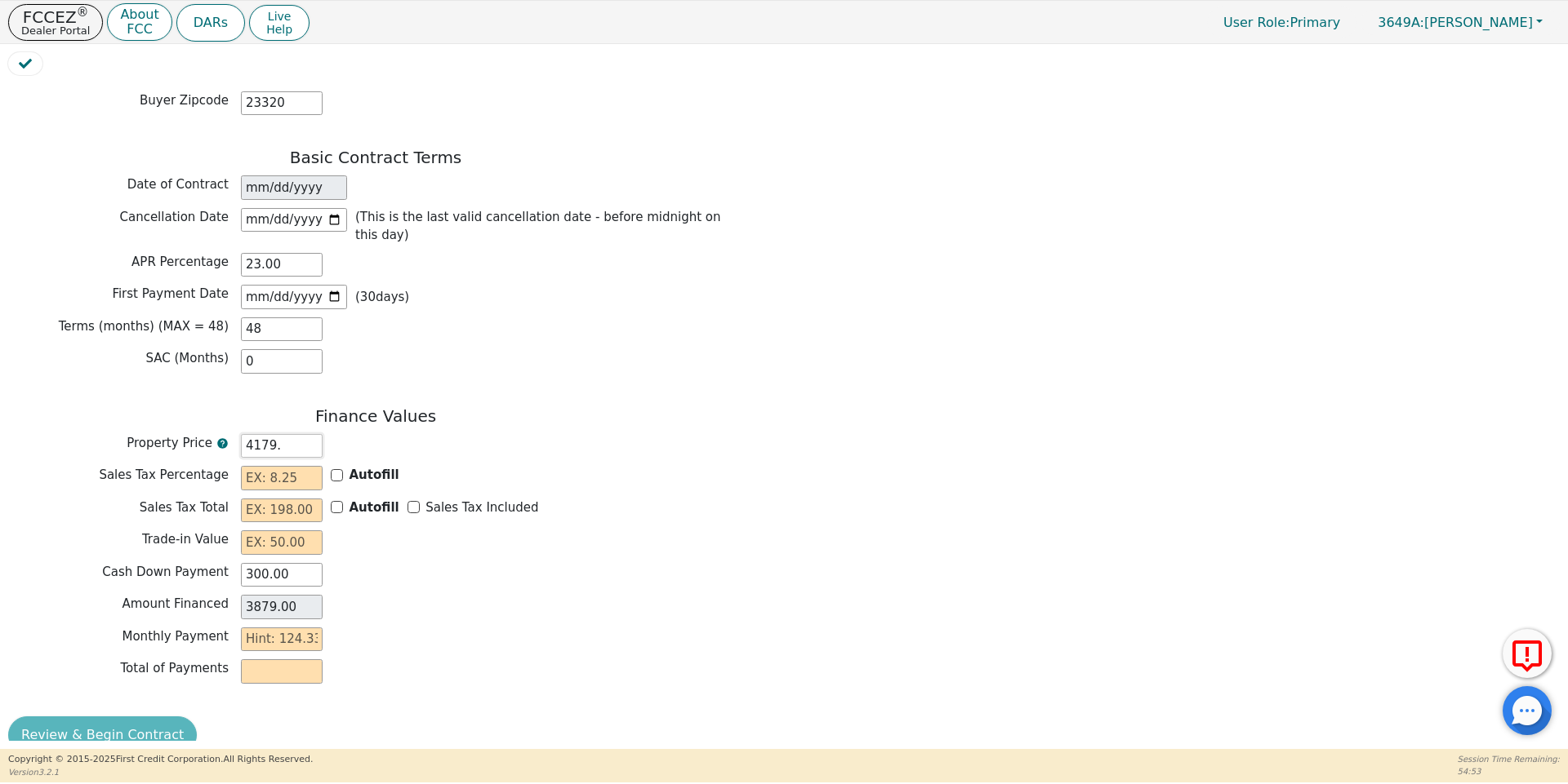
type input "4179.5"
type input "3879.50"
type input "4179.54"
type input "3879.54"
type input "4179.5"
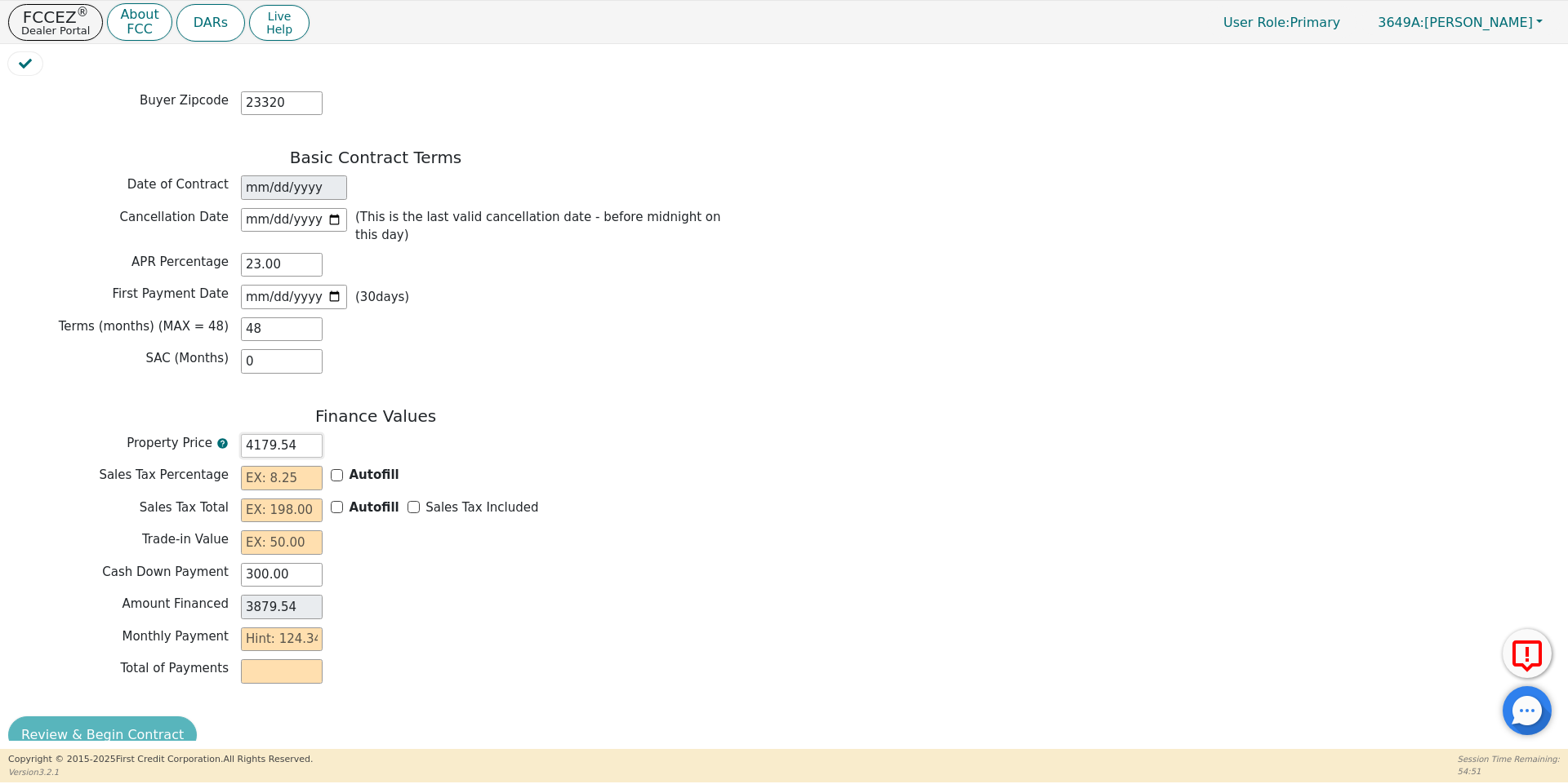
type input "3879.50"
type input "4179."
type input "3879.00"
type input "417"
type input "117.00"
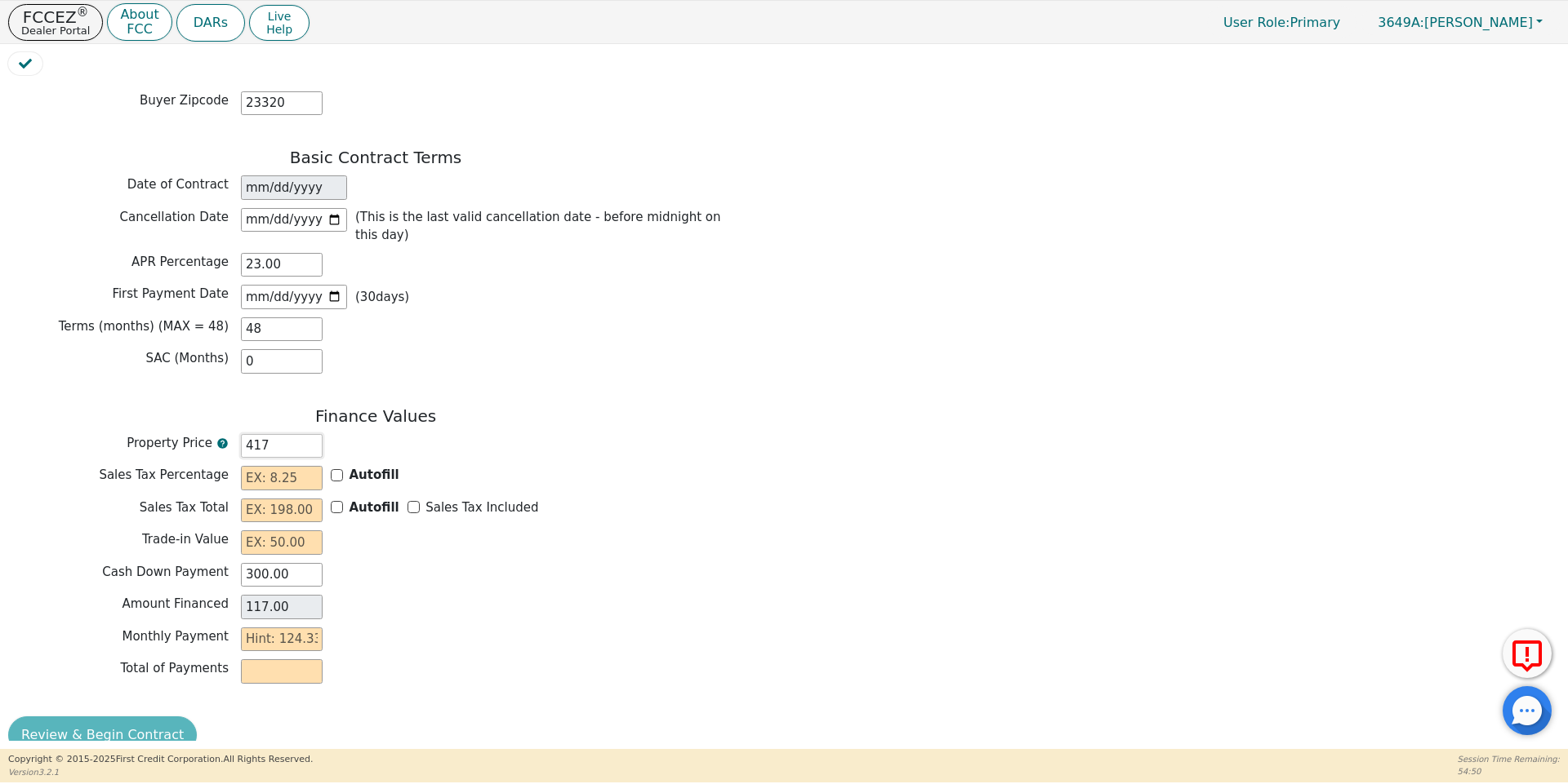
type input "41"
type input "-259.00"
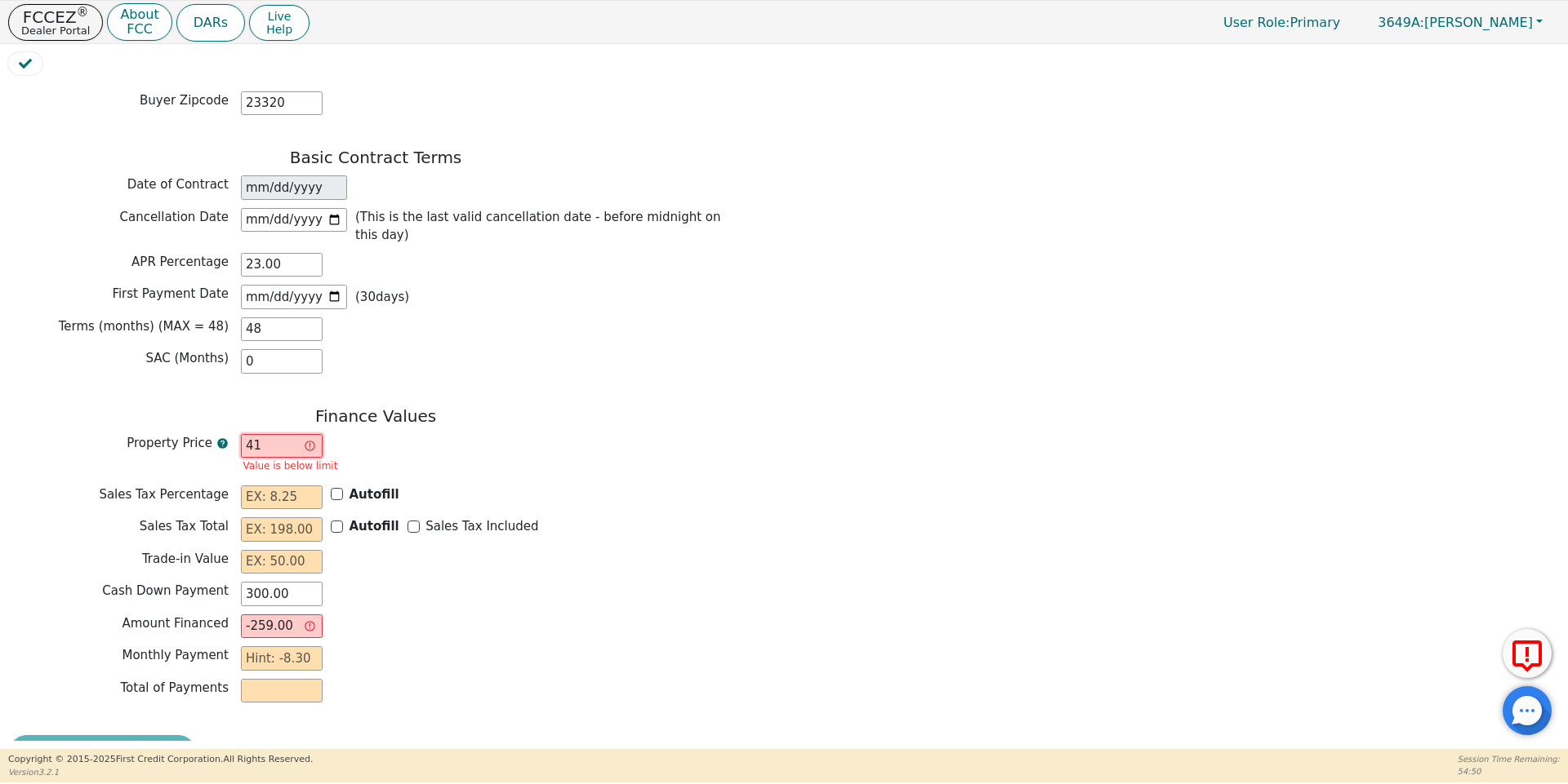
type input "4"
type input "-296.00"
type input "0.00"
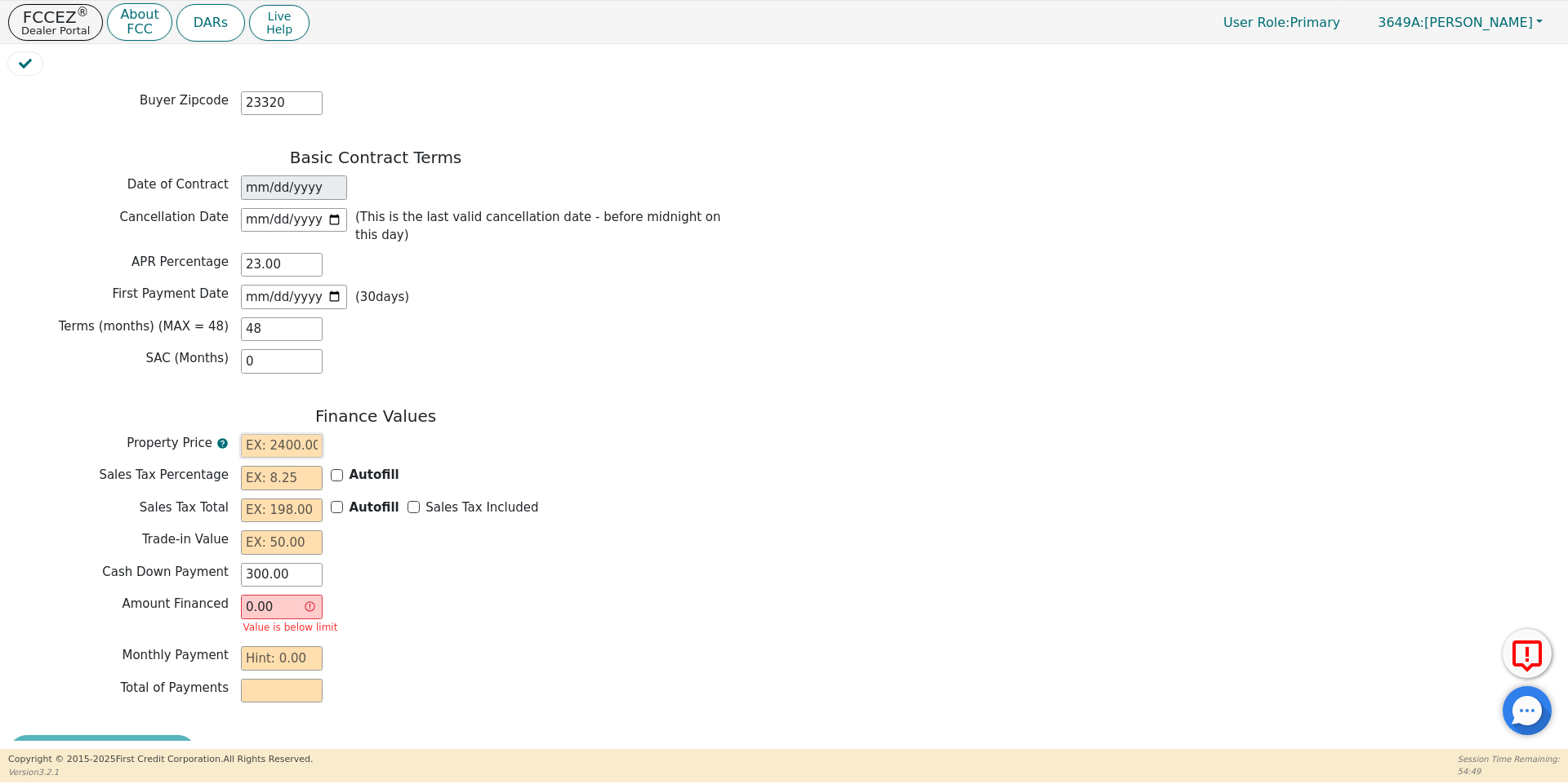
type input "3"
type input "-297.00"
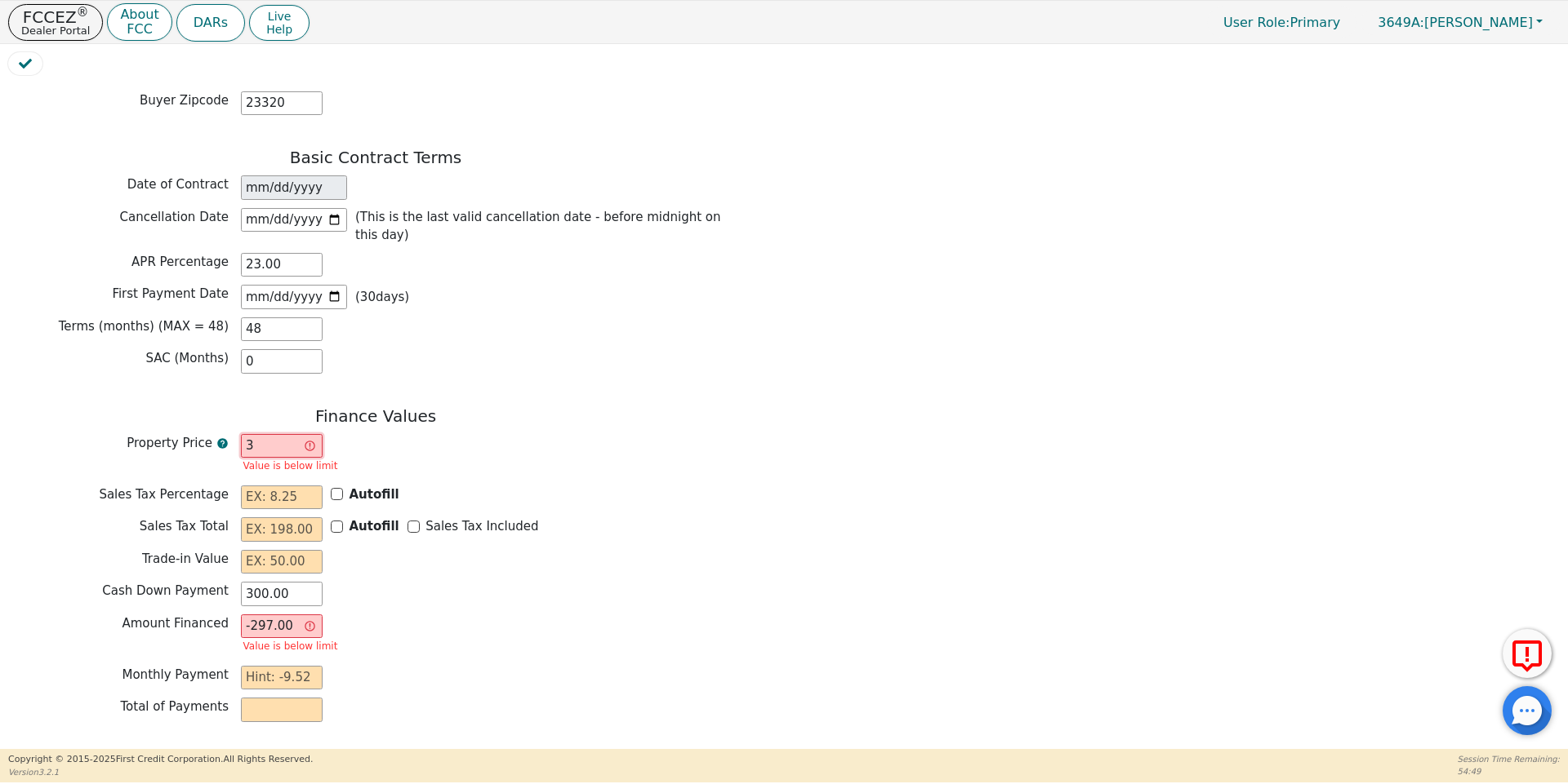
type input "39"
type input "-261.00"
type input "393"
type input "93.00"
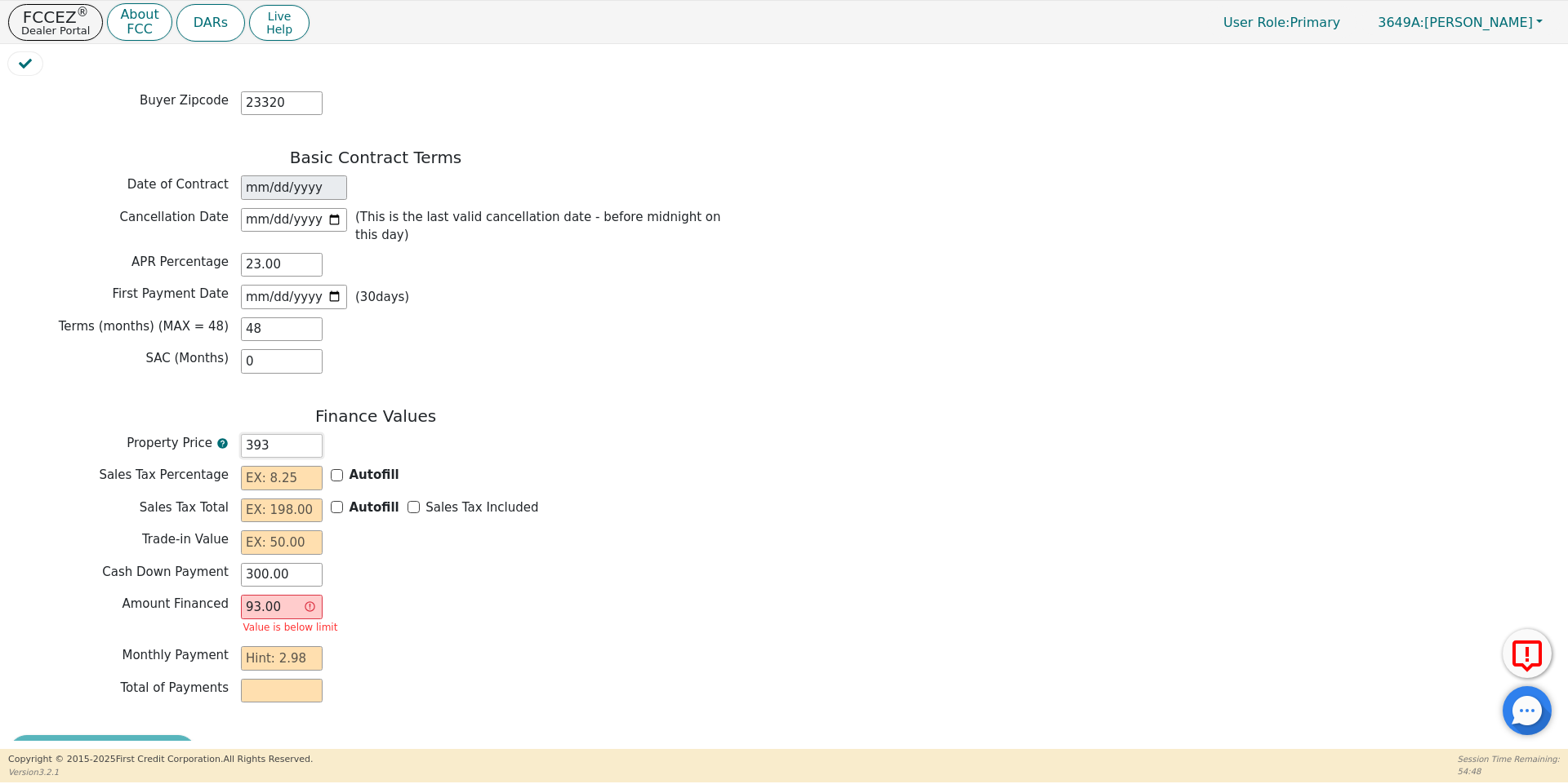
type input "3934"
type input "3634.00"
type input "3934.00"
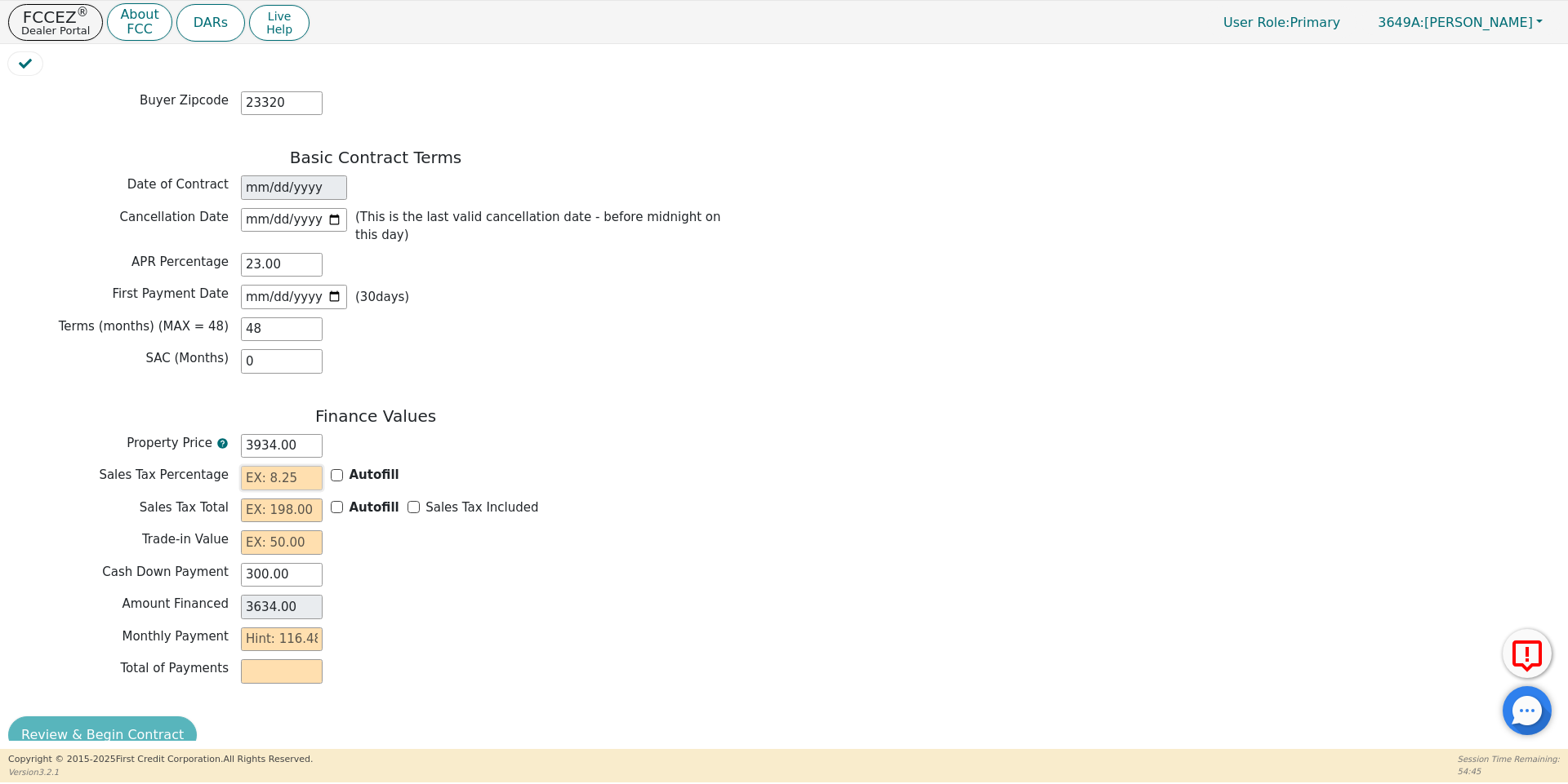
drag, startPoint x: 277, startPoint y: 450, endPoint x: 335, endPoint y: 451, distance: 58.0
click at [277, 466] on input "text" at bounding box center [282, 477] width 81 height 24
type input "6.00"
click at [267, 499] on input "text" at bounding box center [282, 511] width 81 height 24
drag, startPoint x: 305, startPoint y: 420, endPoint x: 209, endPoint y: 418, distance: 96.0
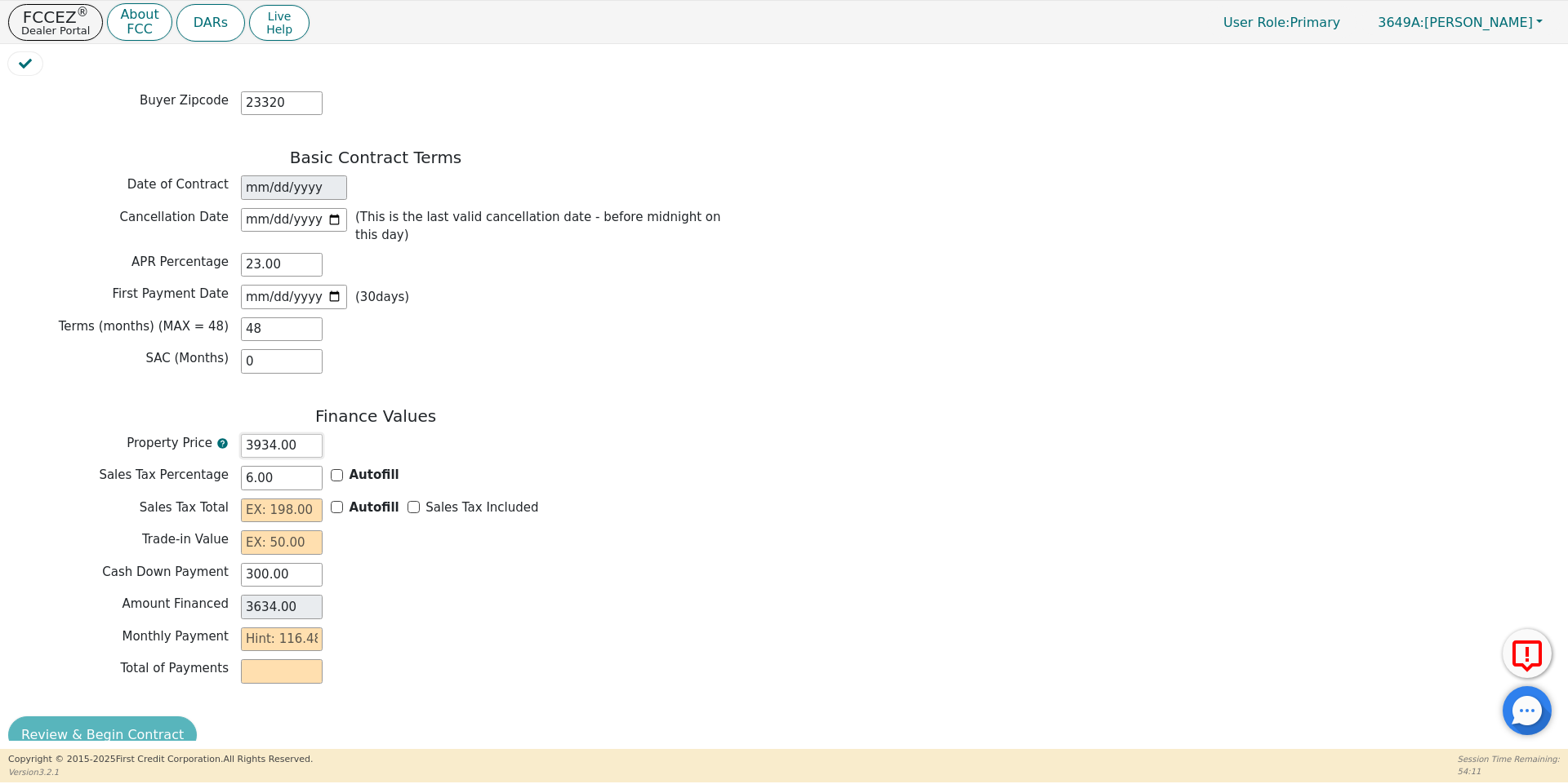
click at [209, 434] on div "Property Price 3934.00" at bounding box center [376, 446] width 735 height 24
type input "4"
type input "-296.00"
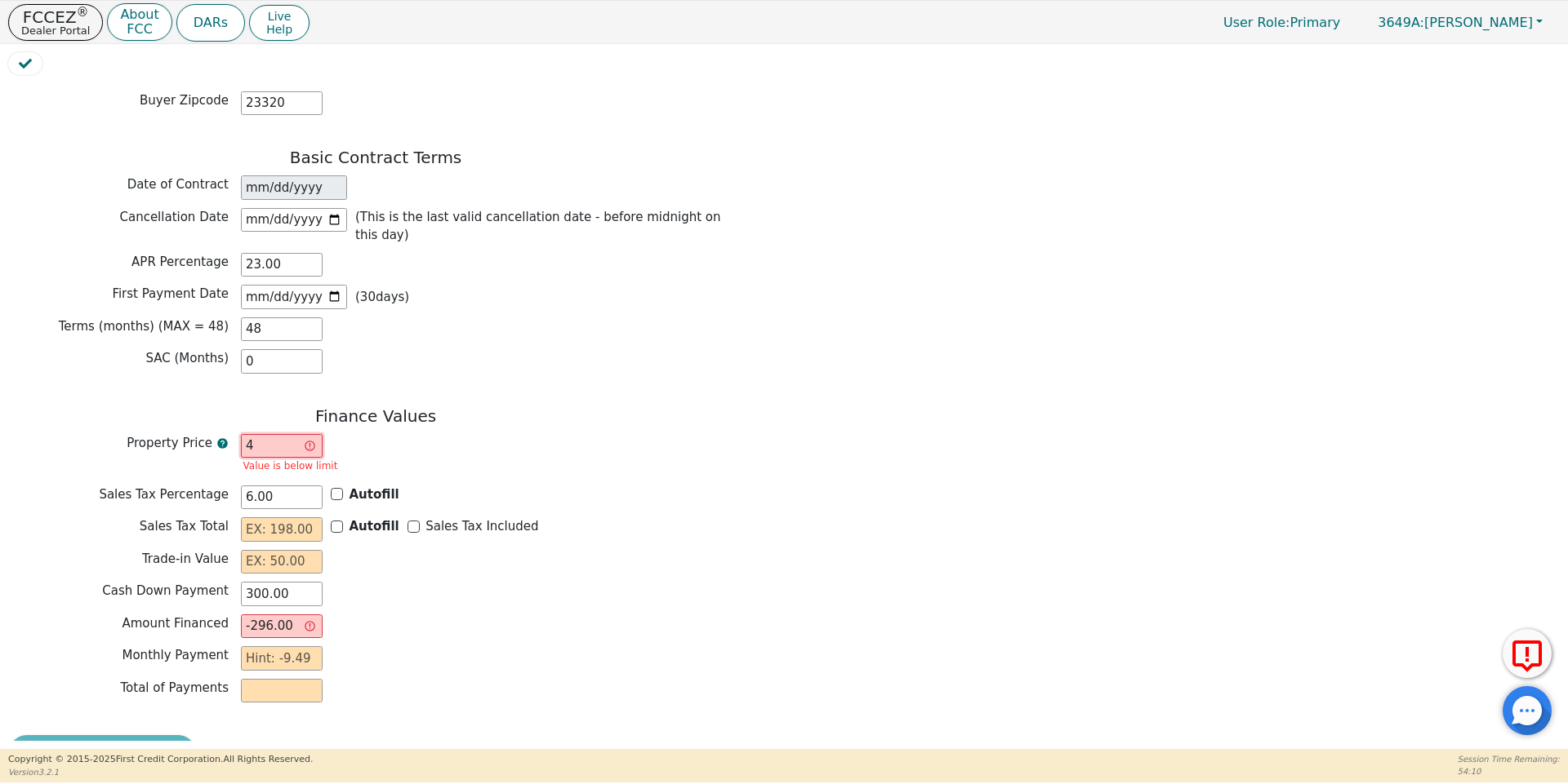
type input "42"
type input "-258.00"
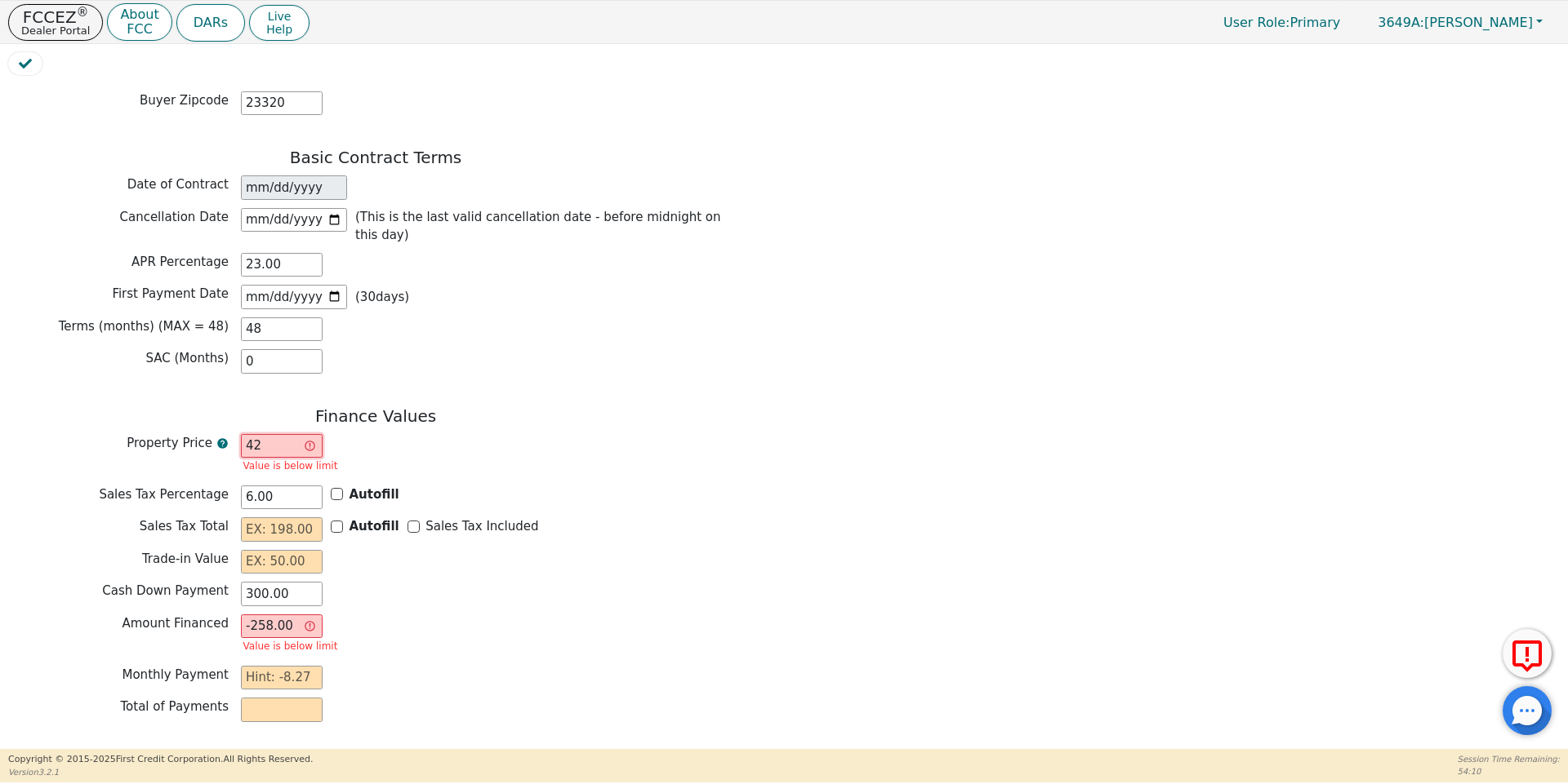
type input "423"
type input "123.00"
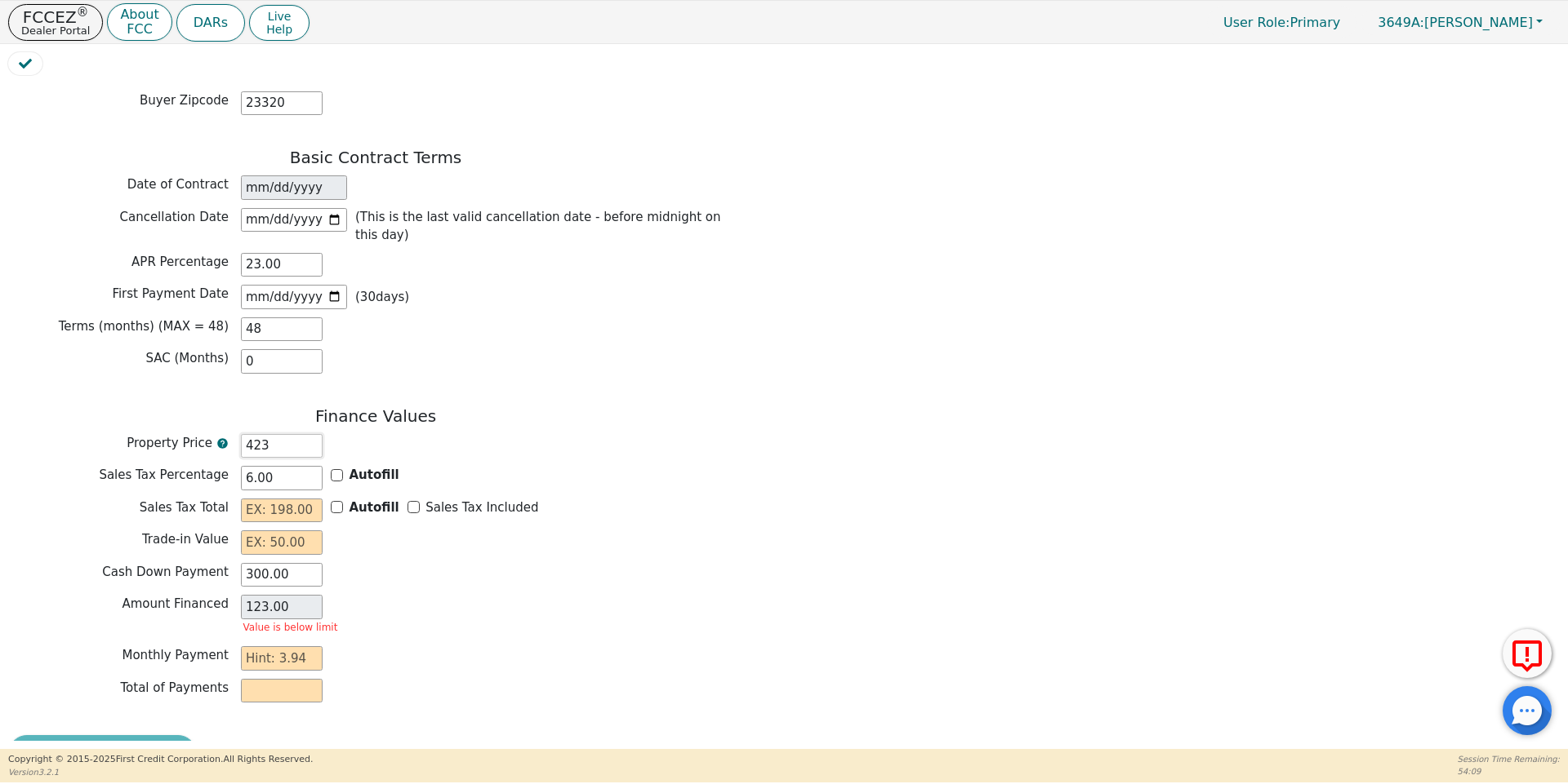
type input "4234"
type input "3934.00"
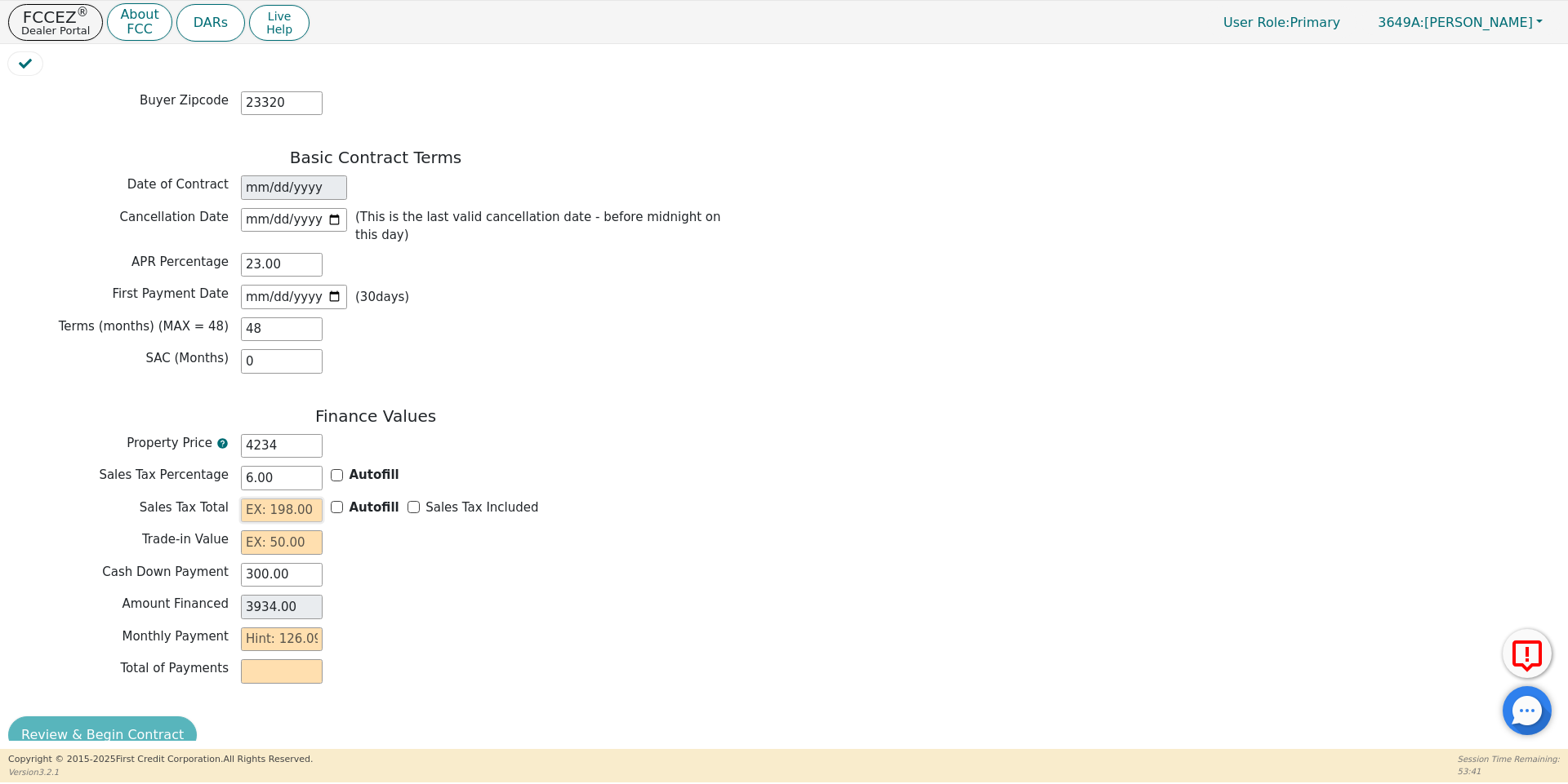
type input "4234.00"
click at [281, 499] on input "text" at bounding box center [282, 511] width 81 height 24
click at [331, 501] on input "Autofill" at bounding box center [337, 507] width 13 height 13
checkbox input "true"
type input "254.04"
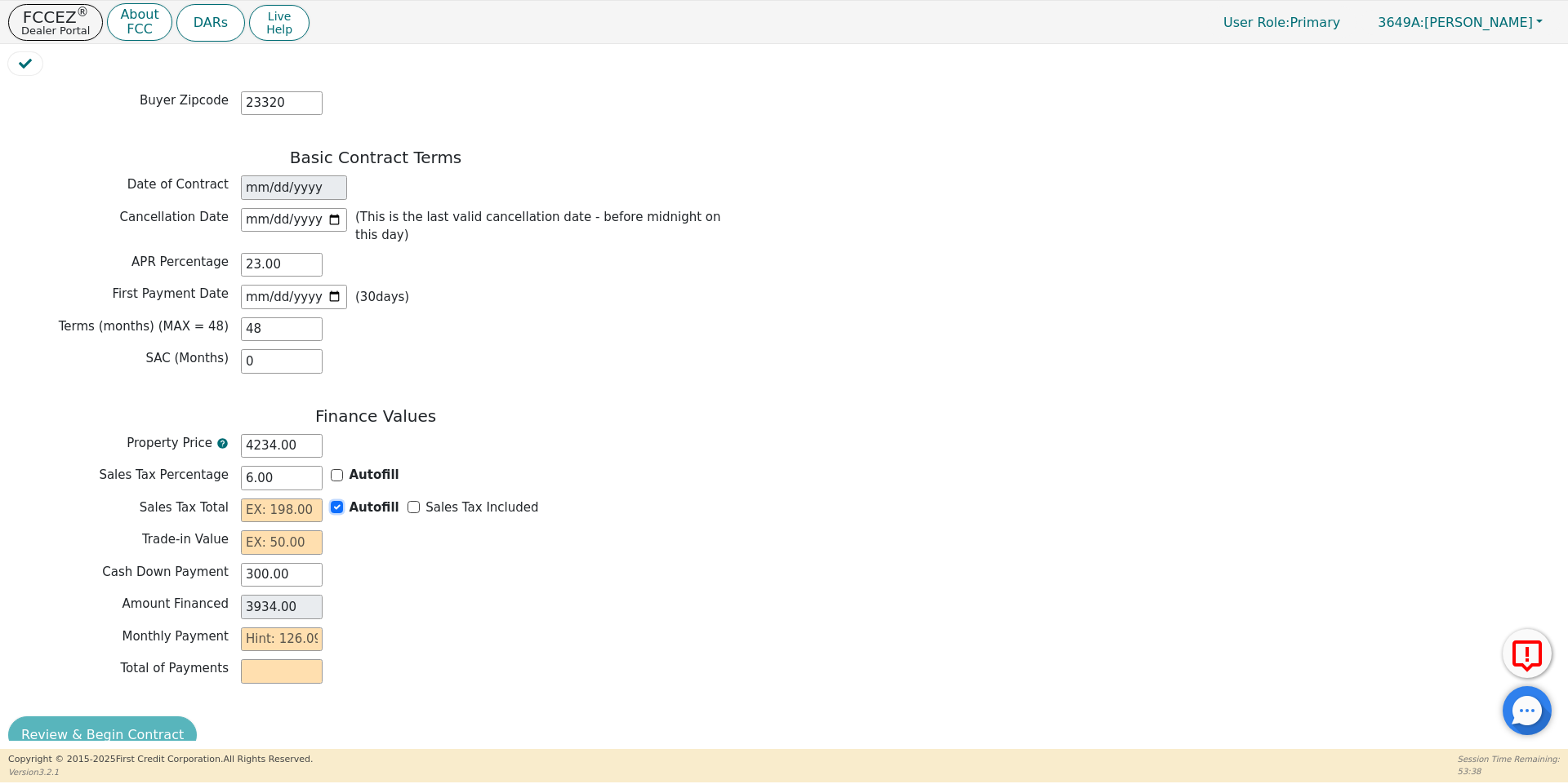
type input "4188.04"
click at [291, 530] on input "text" at bounding box center [282, 542] width 81 height 24
type input "0.00"
click at [286, 563] on input "300.00" at bounding box center [282, 575] width 81 height 24
click at [272, 434] on input "4234.00" at bounding box center [282, 446] width 81 height 24
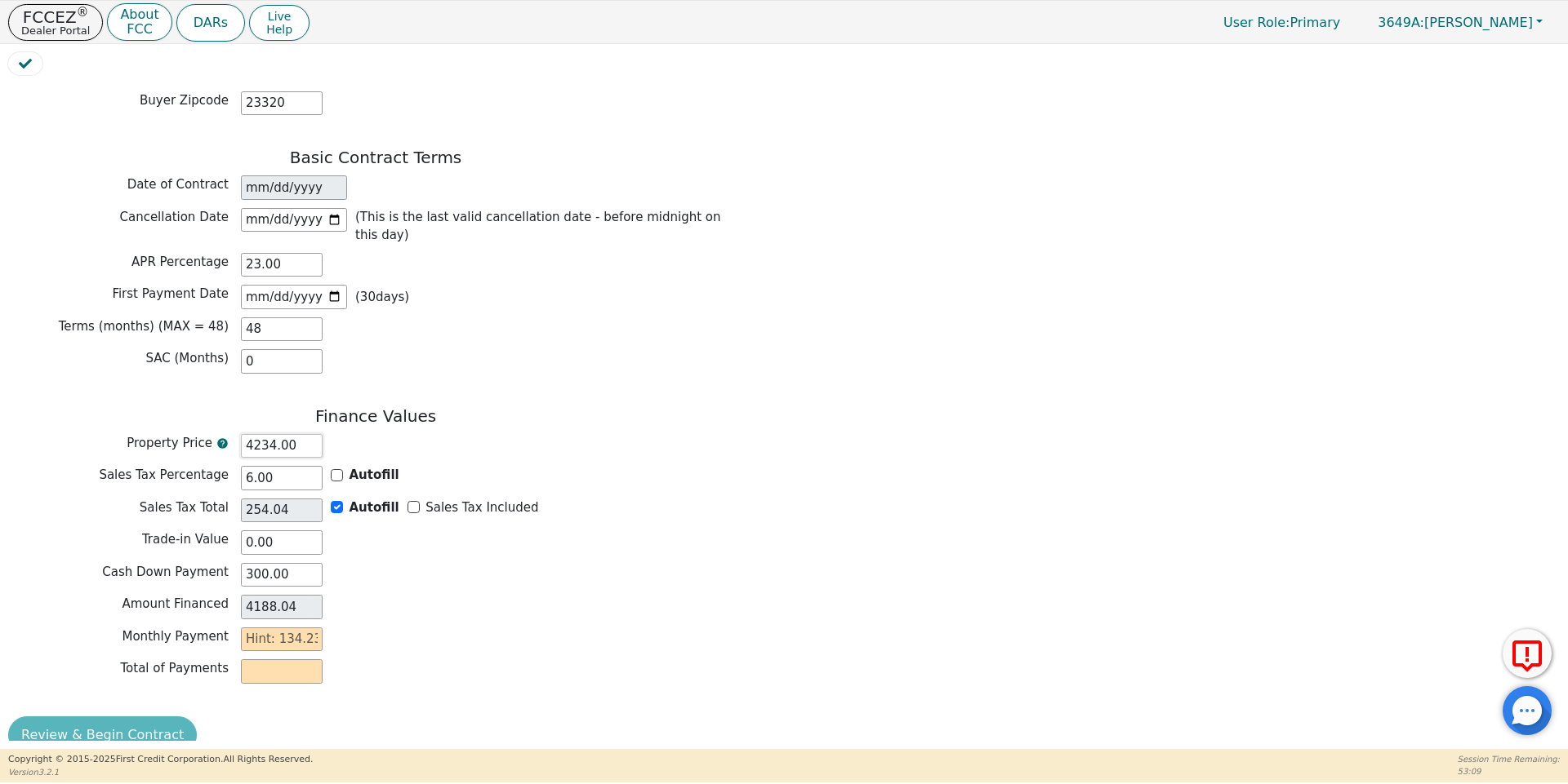
type input "423.00"
type input "25.38"
type input "148.38"
type input "4230.00"
type input "253.80"
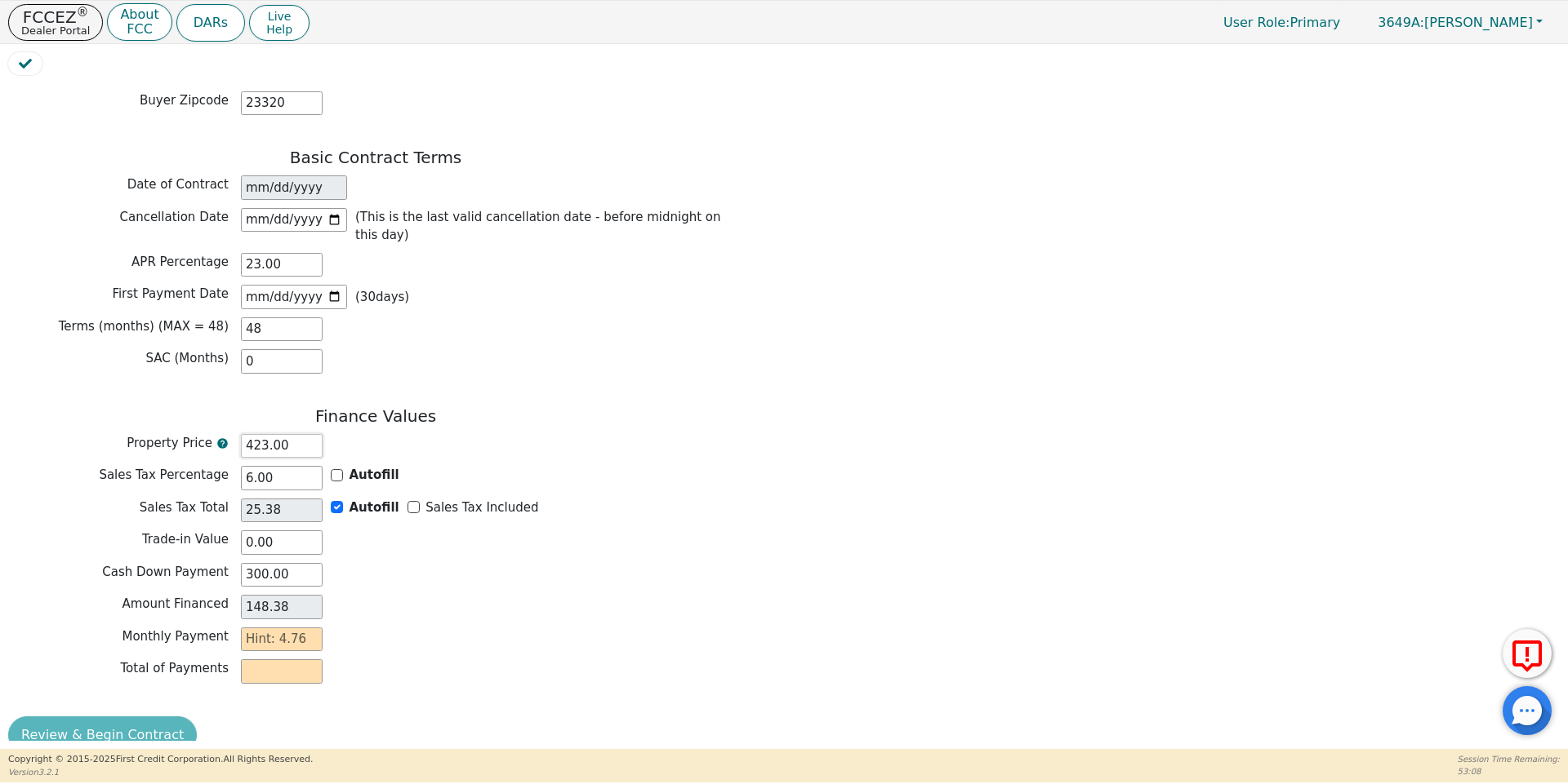
type input "4183.80"
click at [298, 530] on input "0.00" at bounding box center [282, 542] width 81 height 24
click at [271, 434] on input "4230.00" at bounding box center [282, 446] width 81 height 24
type input "423.00"
type input "25.38"
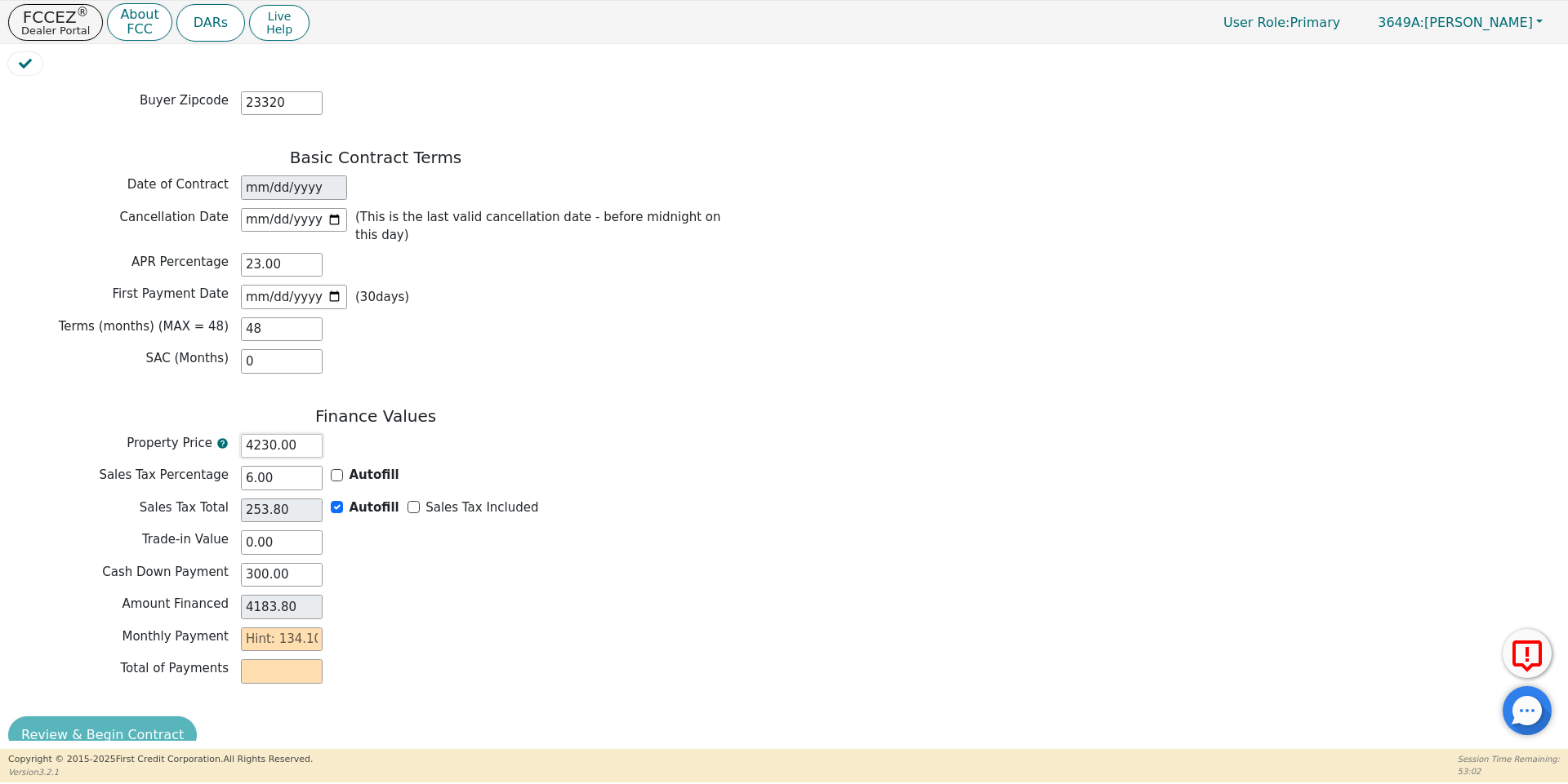
type input "148.38"
type input "42.00"
type input "2.52"
type input "-255.48"
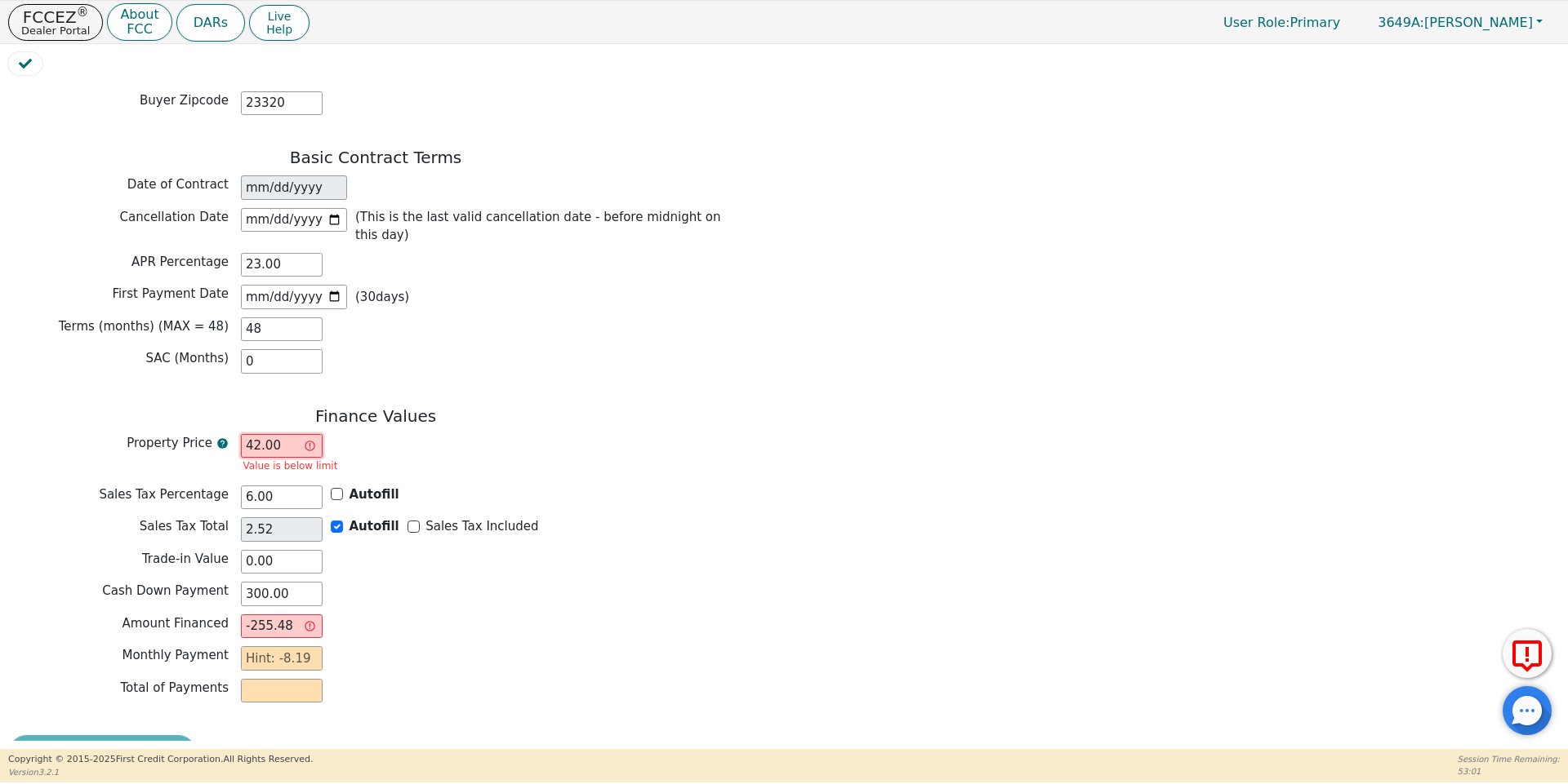
type input "422.00"
type input "25.32"
type input "147.32"
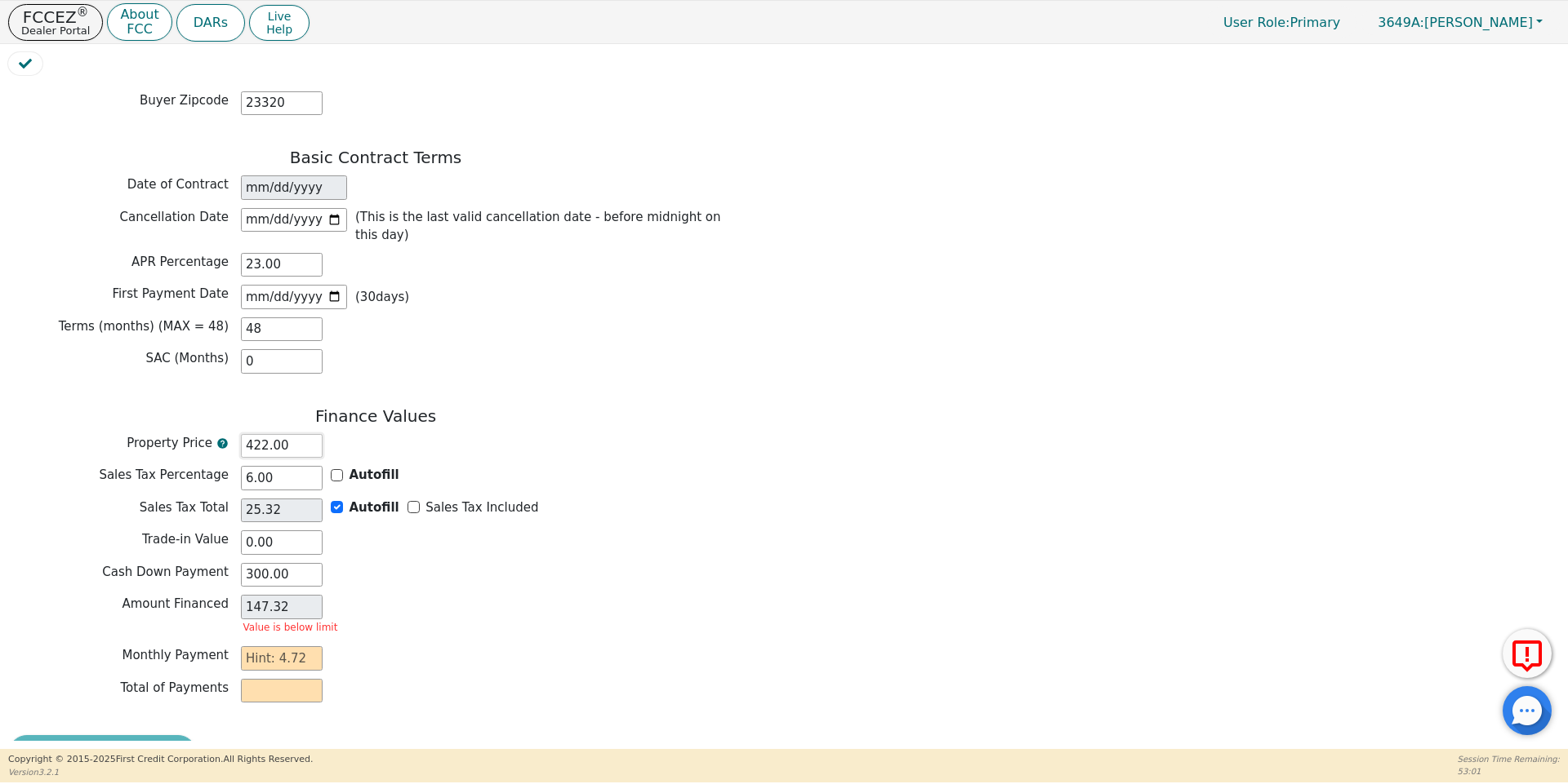
type input "4227.00"
type input "253.62"
type input "4180.62"
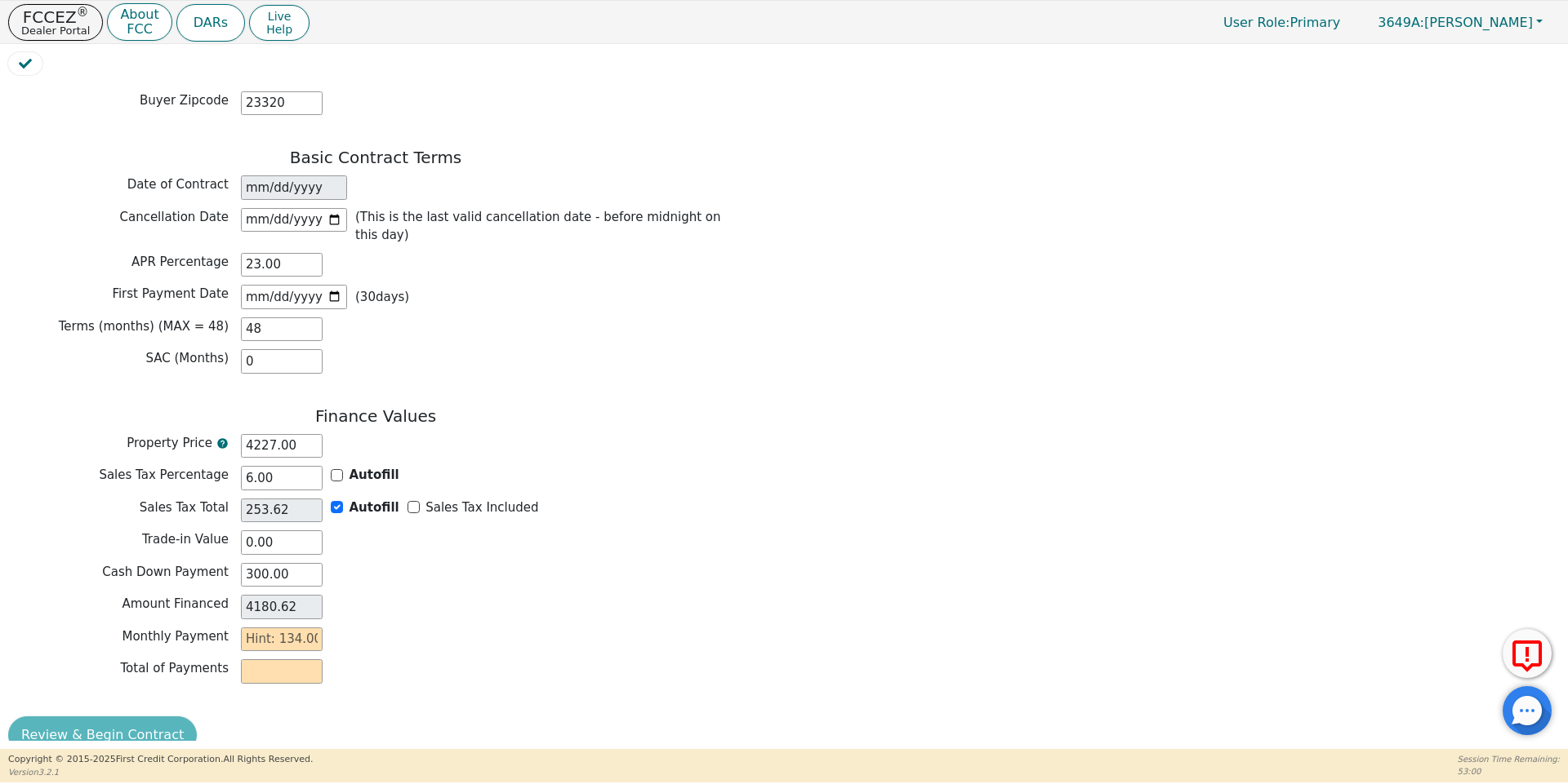
click at [288, 531] on div "Trade-in Value 0.00" at bounding box center [376, 545] width 735 height 29
click at [269, 434] on input "4227.00" at bounding box center [282, 446] width 81 height 24
type input "422.00"
type input "25.32"
type input "147.32"
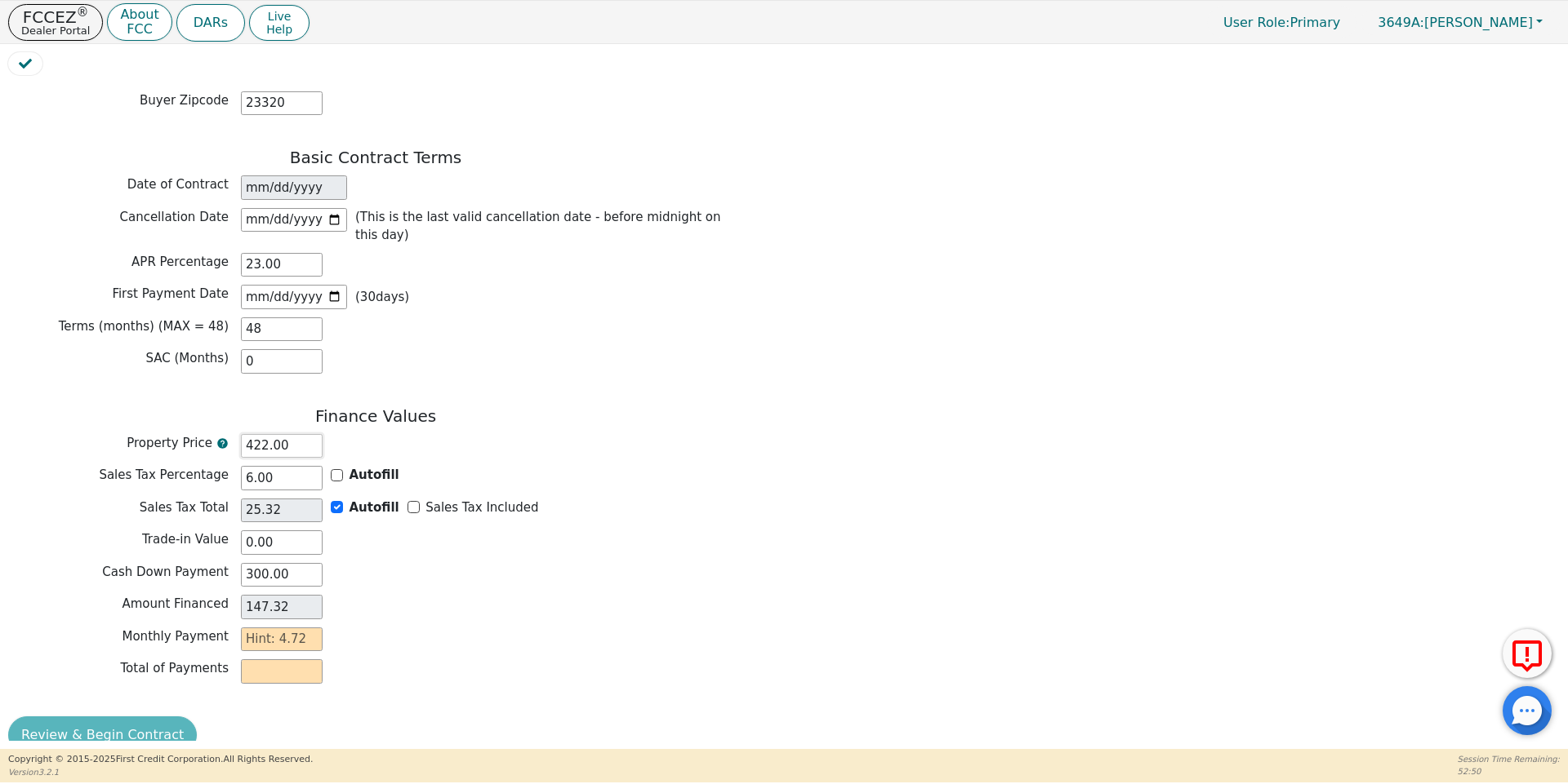
type input "4224.00"
type input "253.44"
type input "4177.44"
click at [433, 563] on div "Cash Down Payment 300.00" at bounding box center [376, 575] width 735 height 24
click at [271, 434] on input "4224.00" at bounding box center [282, 446] width 81 height 24
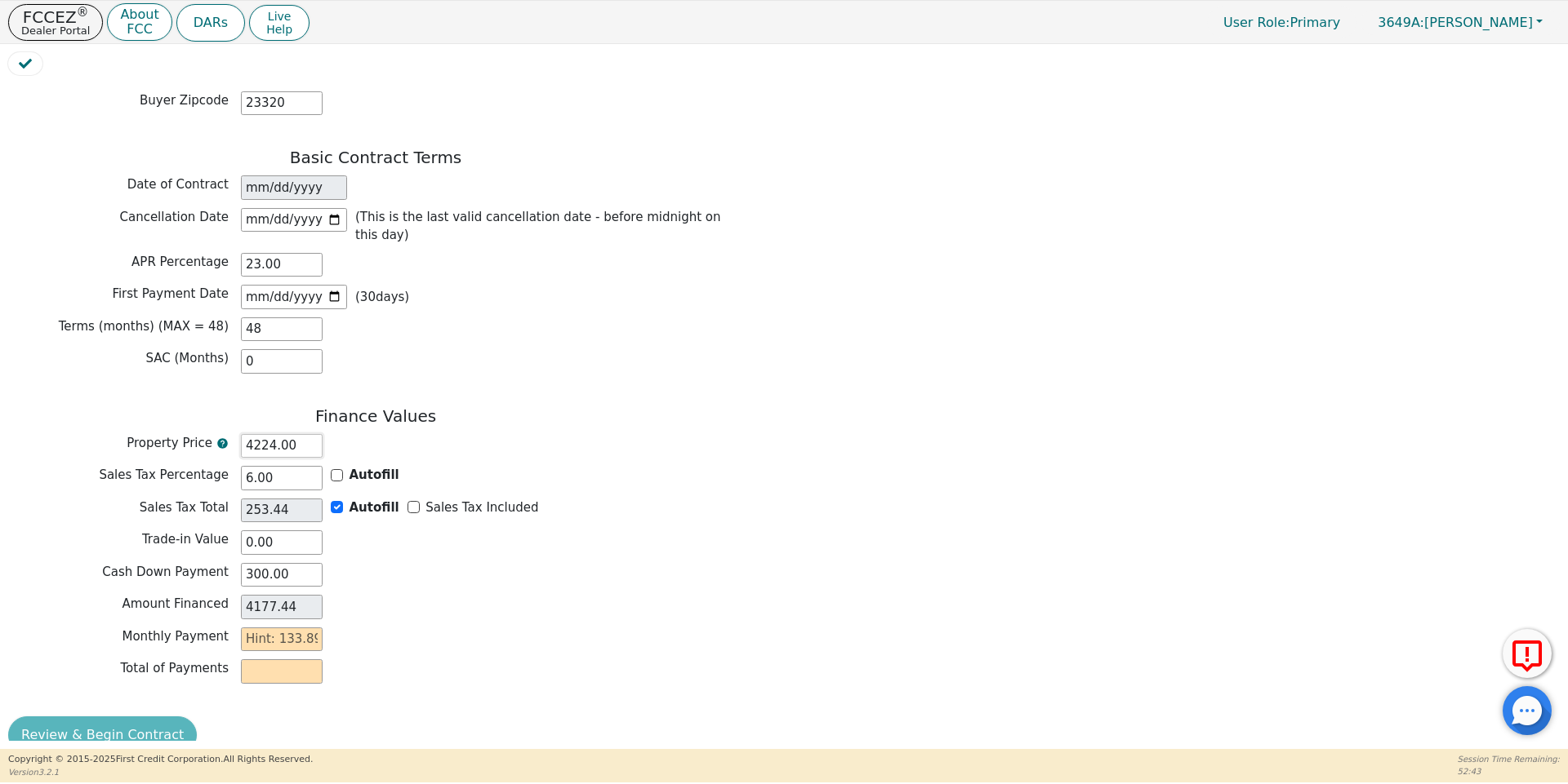
type input "422.00"
type input "25.32"
type input "147.32"
type input "4225.00"
type input "253.50"
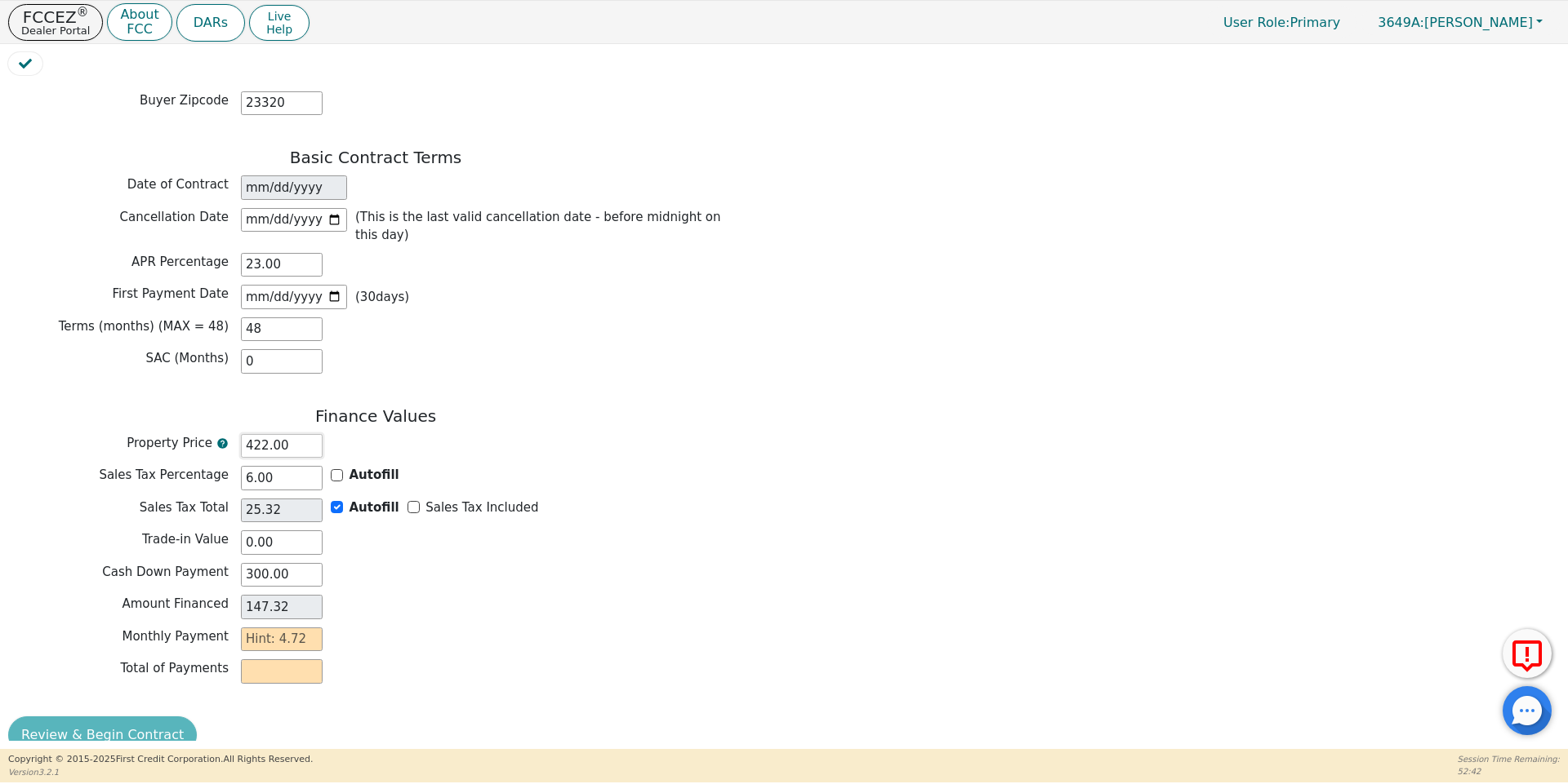
type input "4178.50"
click at [390, 563] on div "Cash Down Payment 300.00" at bounding box center [376, 575] width 735 height 24
click at [270, 434] on input "4225.00" at bounding box center [282, 446] width 81 height 24
type input "422.00"
type input "25.32"
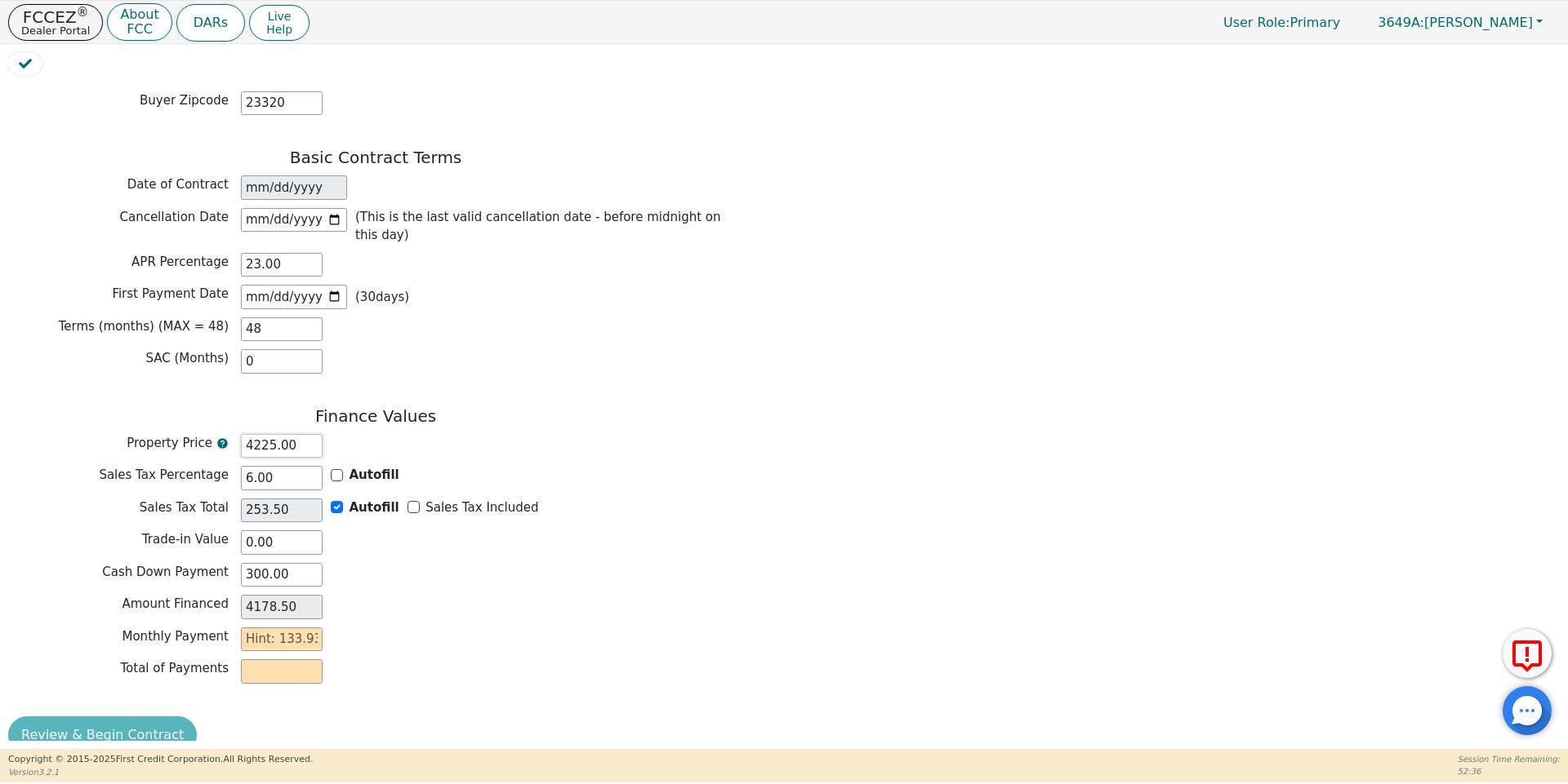
type input "147.32"
type input "4226.00"
type input "253.56"
type input "4179.56"
type input "4226.00"
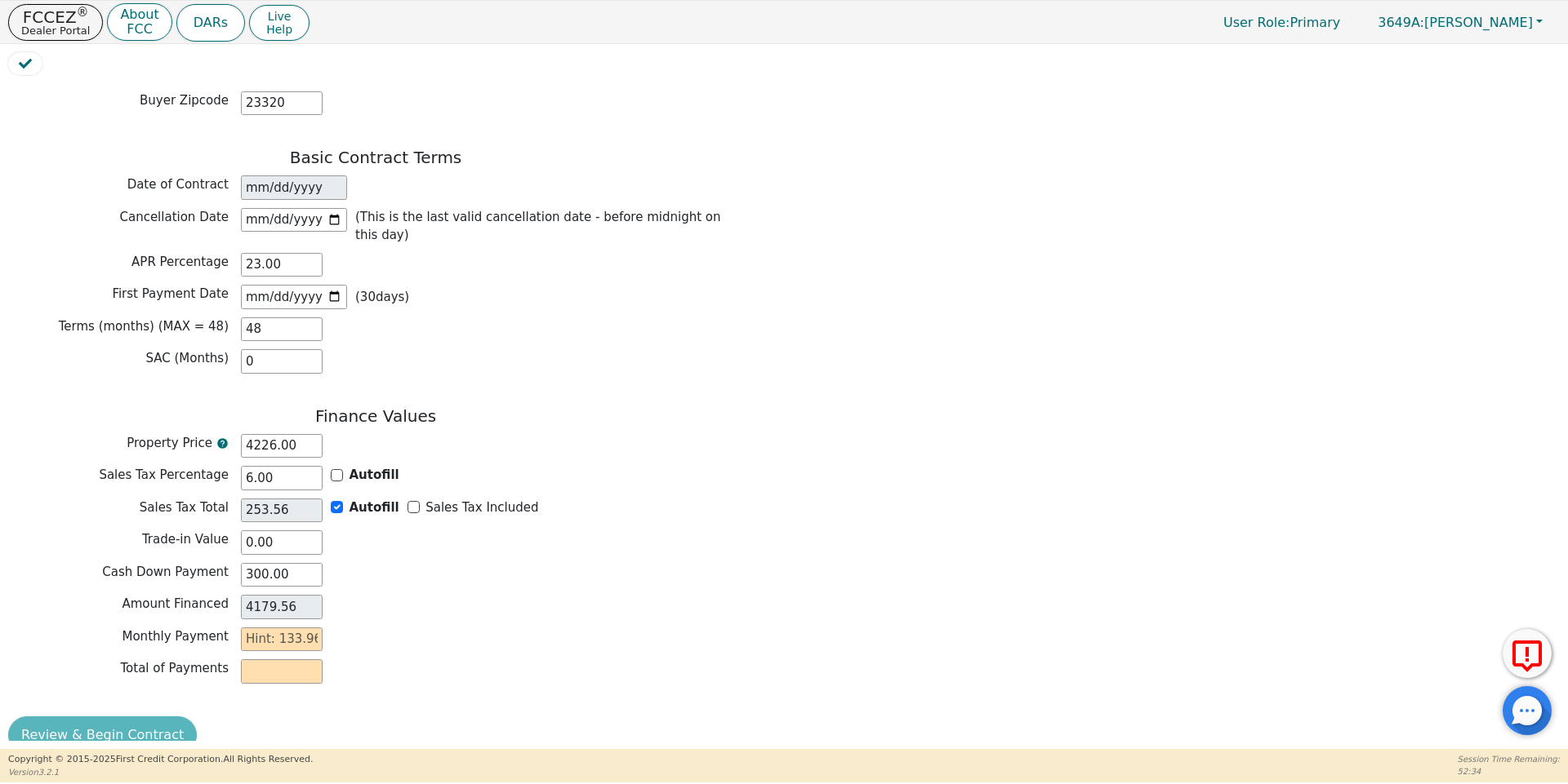
click at [396, 595] on div "Amount Financed 4179.56" at bounding box center [376, 606] width 735 height 24
click at [278, 628] on input "text" at bounding box center [282, 640] width 81 height 24
type input "1"
type input "48.00"
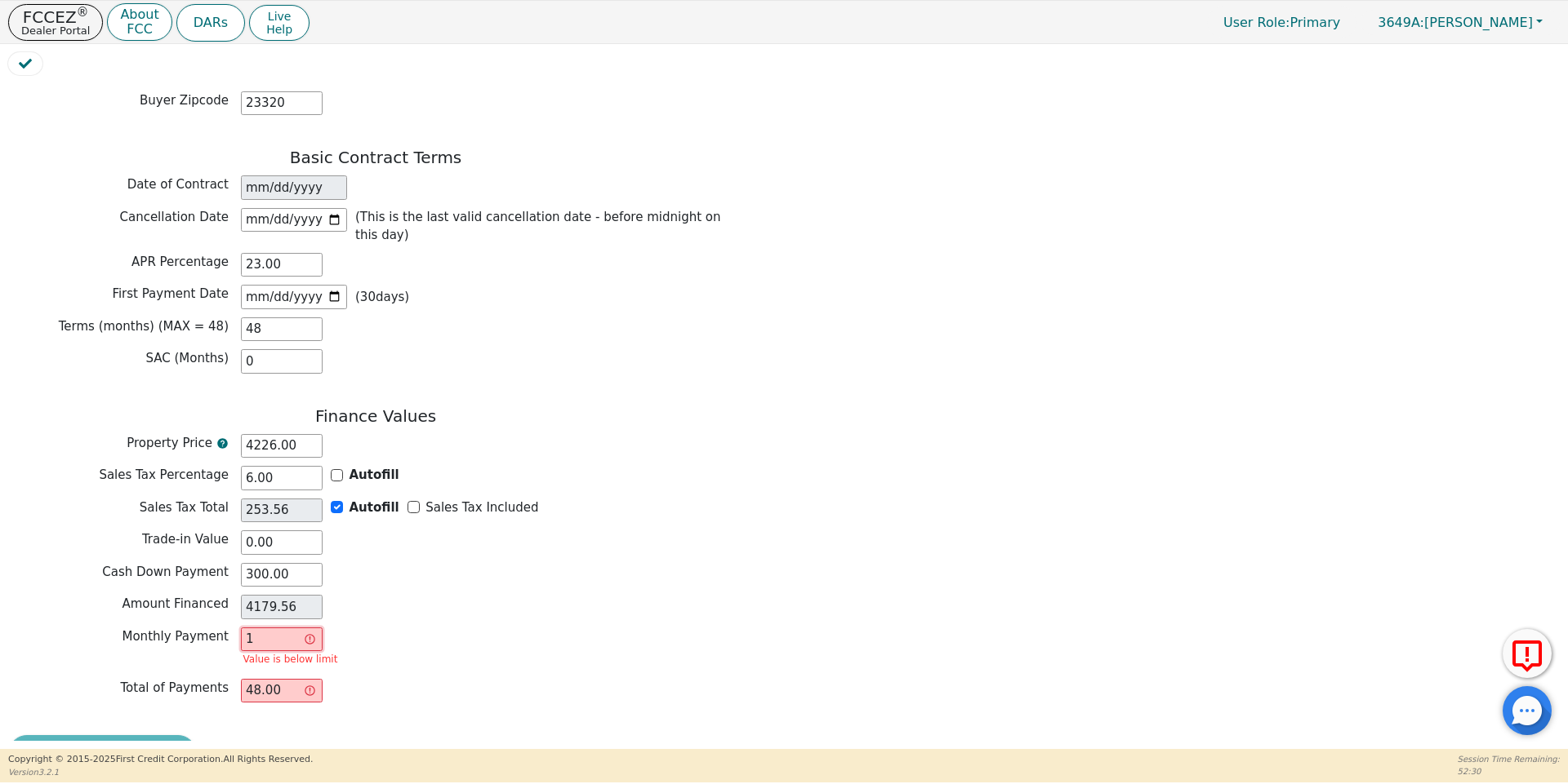
type input "13"
type input "624.00"
type input "133"
type input "6384.00"
type input "133.9"
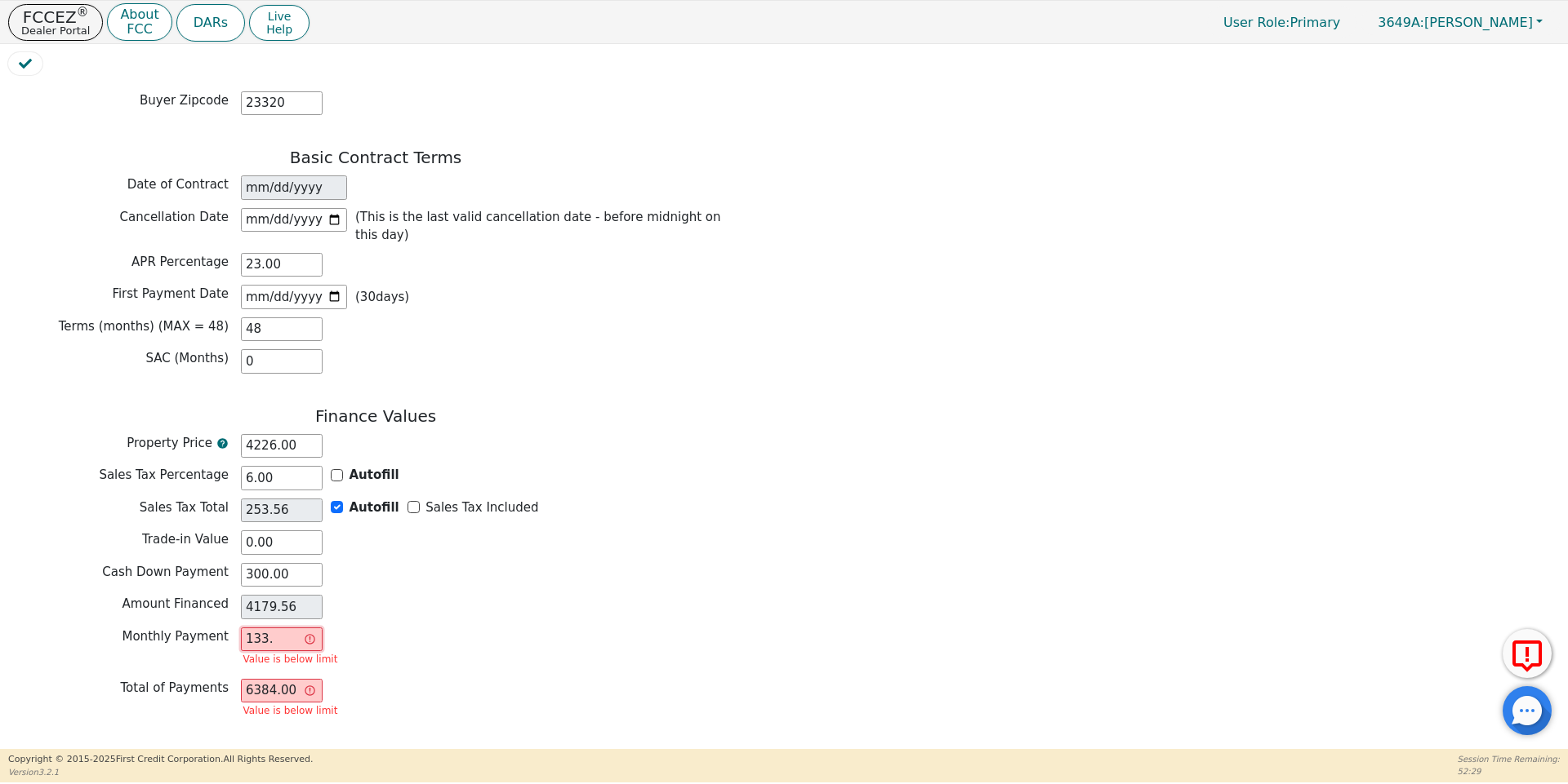
type input "6427.20"
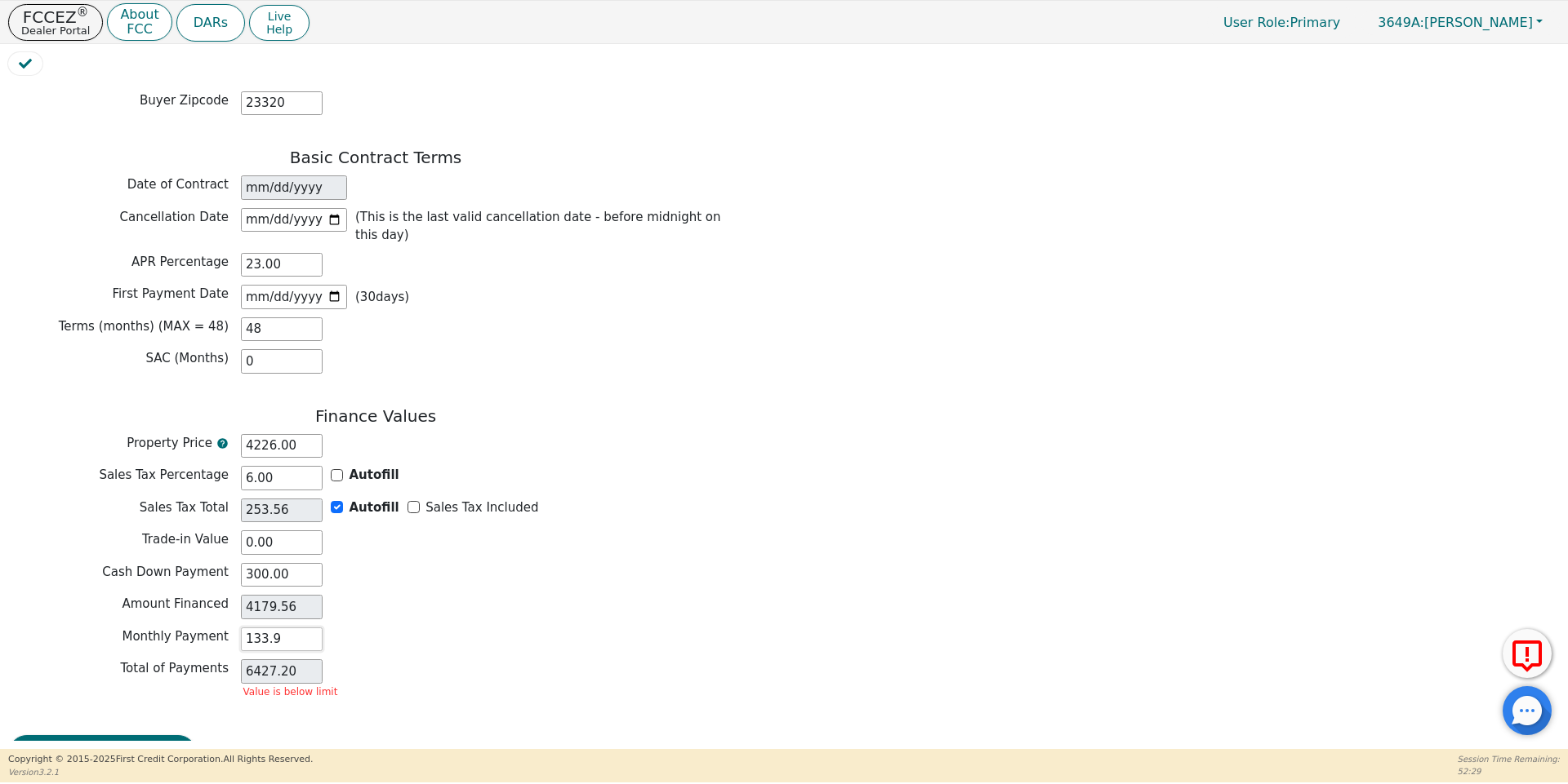
type input "133.96"
type input "6430.08"
type input "133.96"
click at [425, 628] on div "Monthly Payment 133.96" at bounding box center [376, 642] width 735 height 29
click at [89, 716] on button "Review & Begin Contract" at bounding box center [102, 735] width 189 height 38
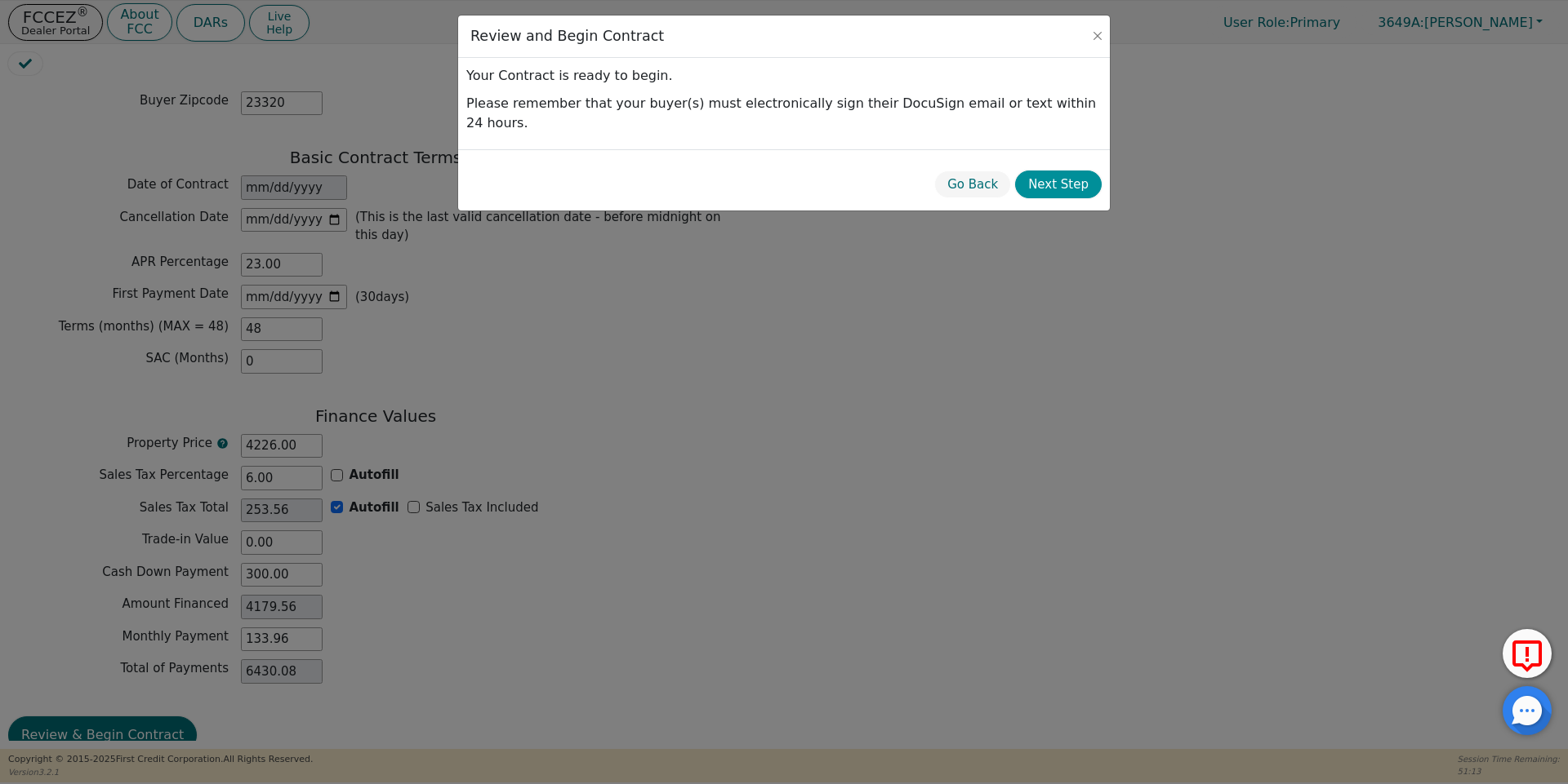
click at [1062, 171] on button "Next Step" at bounding box center [1058, 185] width 87 height 29
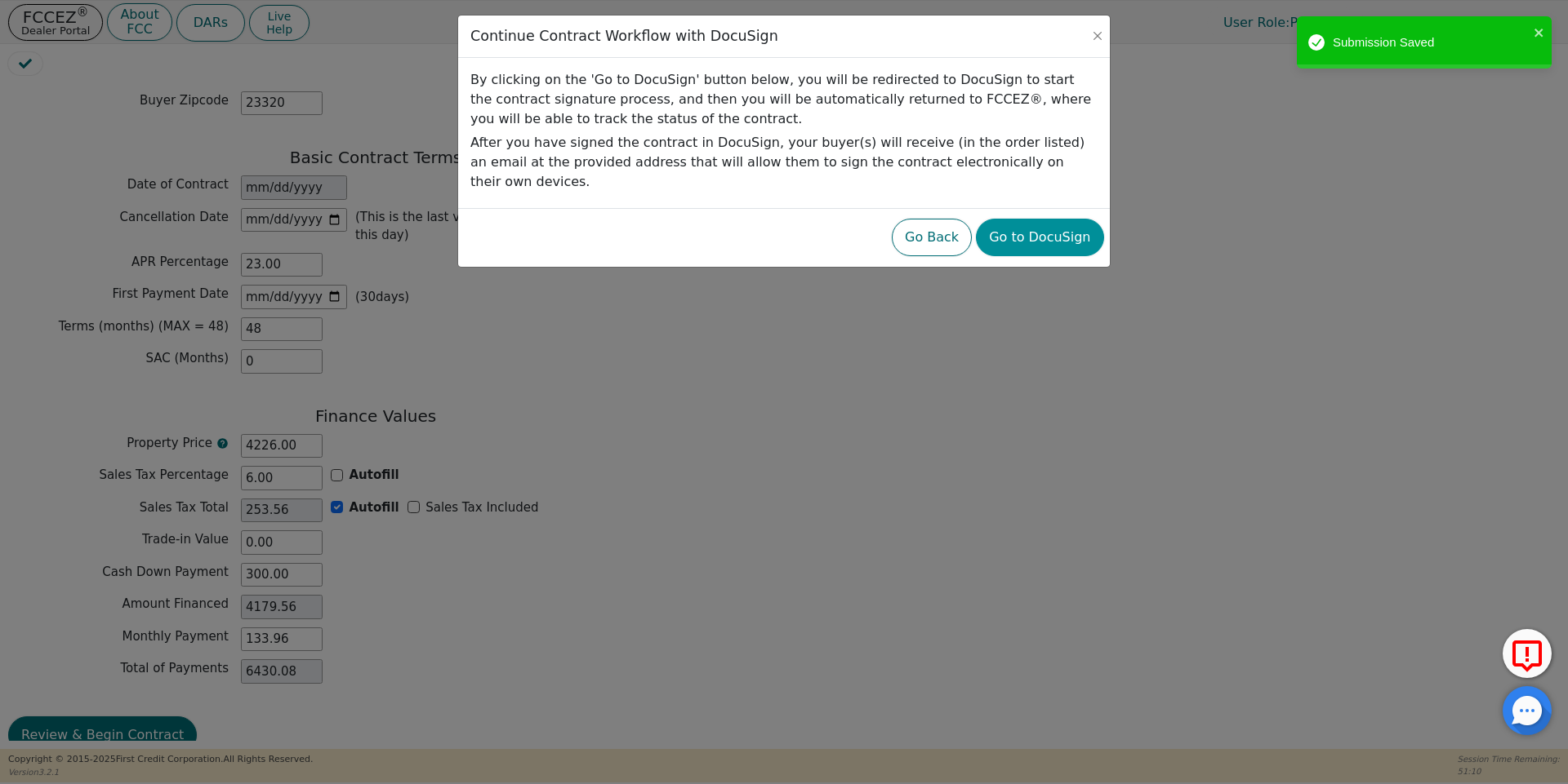
click at [1025, 218] on button "Go to DocuSign" at bounding box center [1039, 237] width 127 height 38
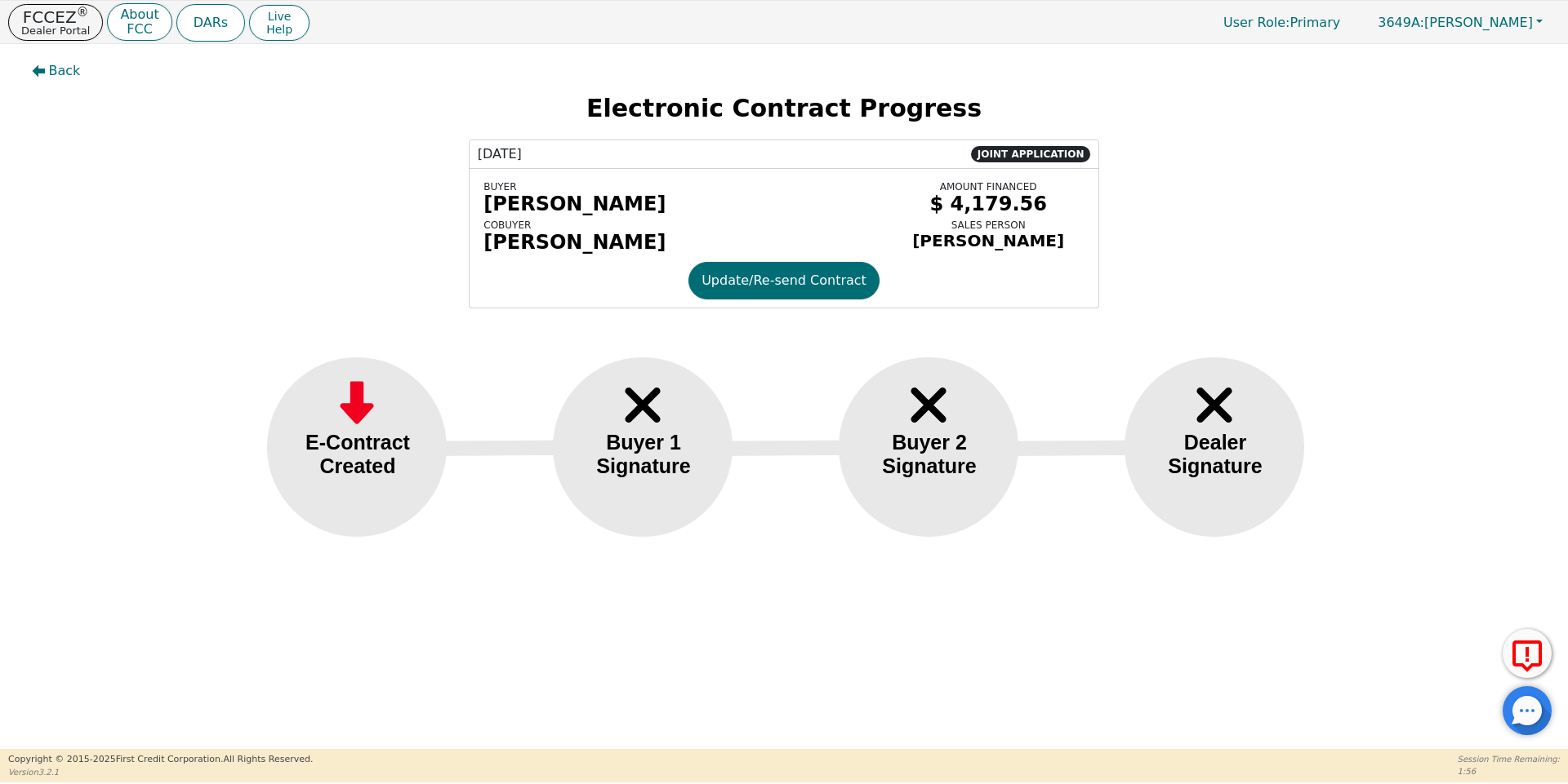
click at [1201, 254] on div "[DATE] JOINT APPLICATION BUYER [PERSON_NAME] COBUYER [PERSON_NAME] AMOUNT FINAN…" at bounding box center [784, 224] width 1543 height 169
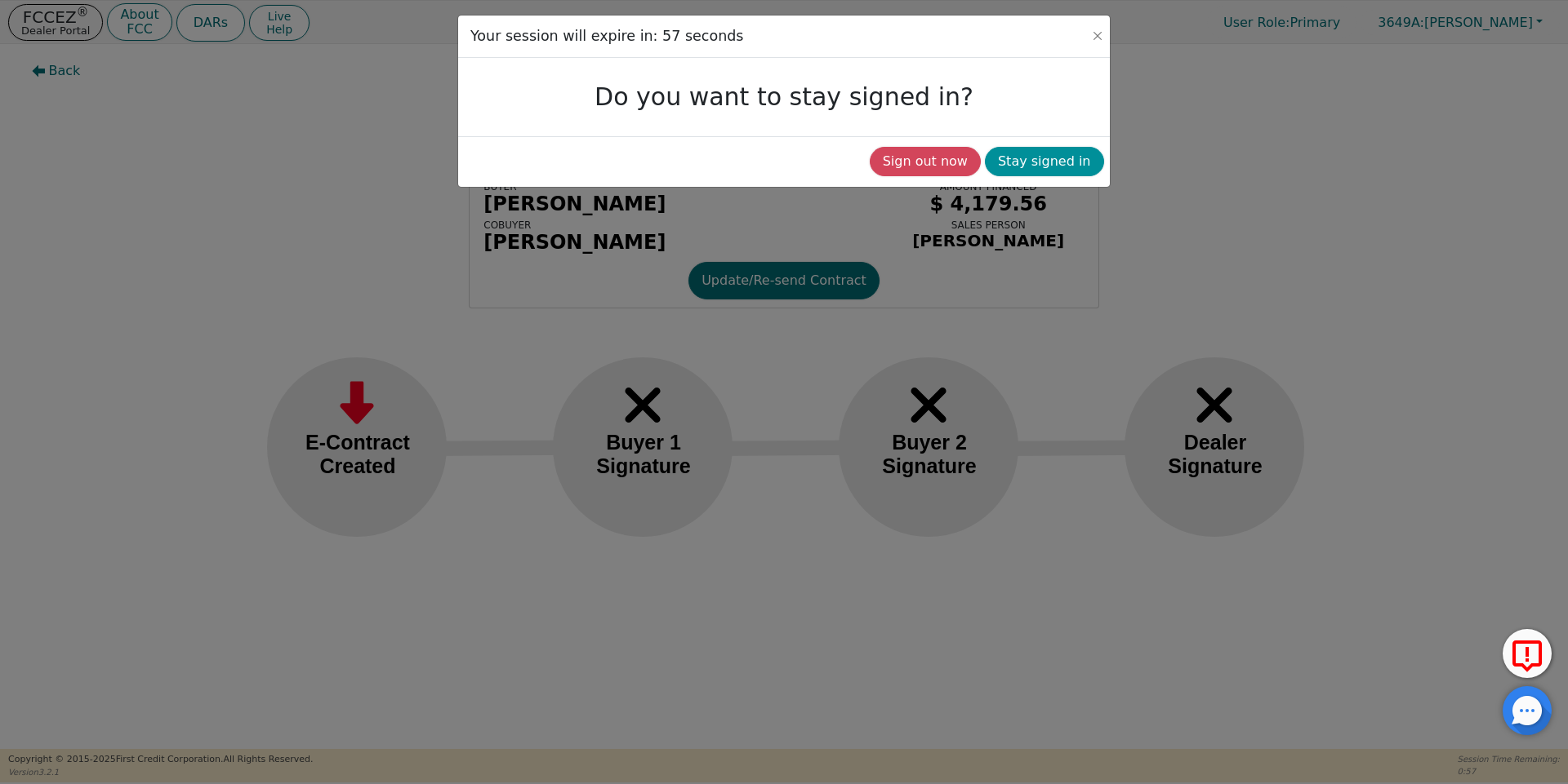
click at [1037, 159] on button "Stay signed in" at bounding box center [1044, 161] width 119 height 30
